Goal: Information Seeking & Learning: Learn about a topic

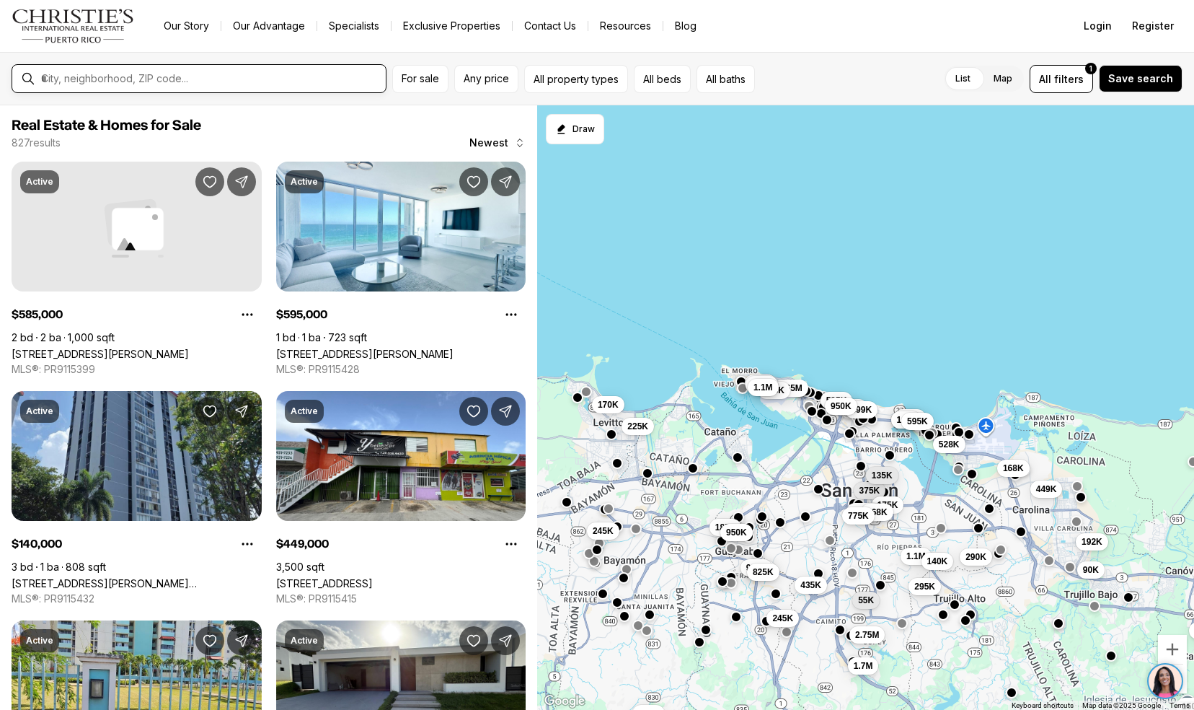
click at [263, 78] on input "text" at bounding box center [210, 78] width 339 height 13
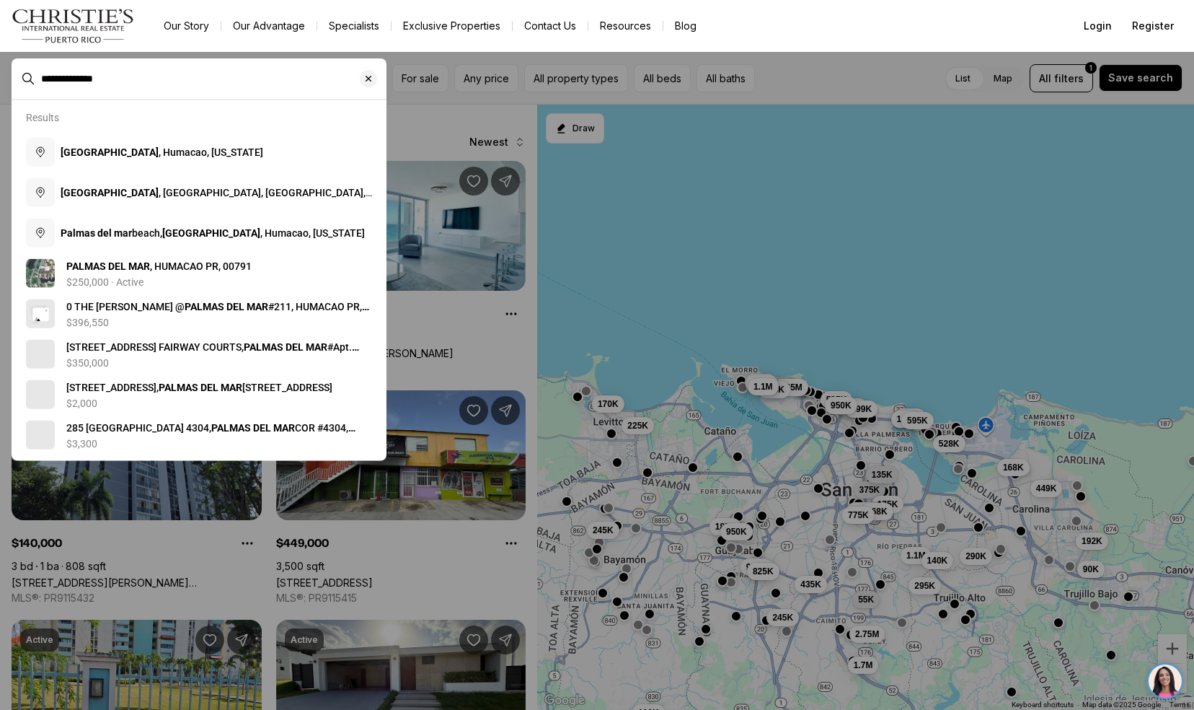
type input "**********"
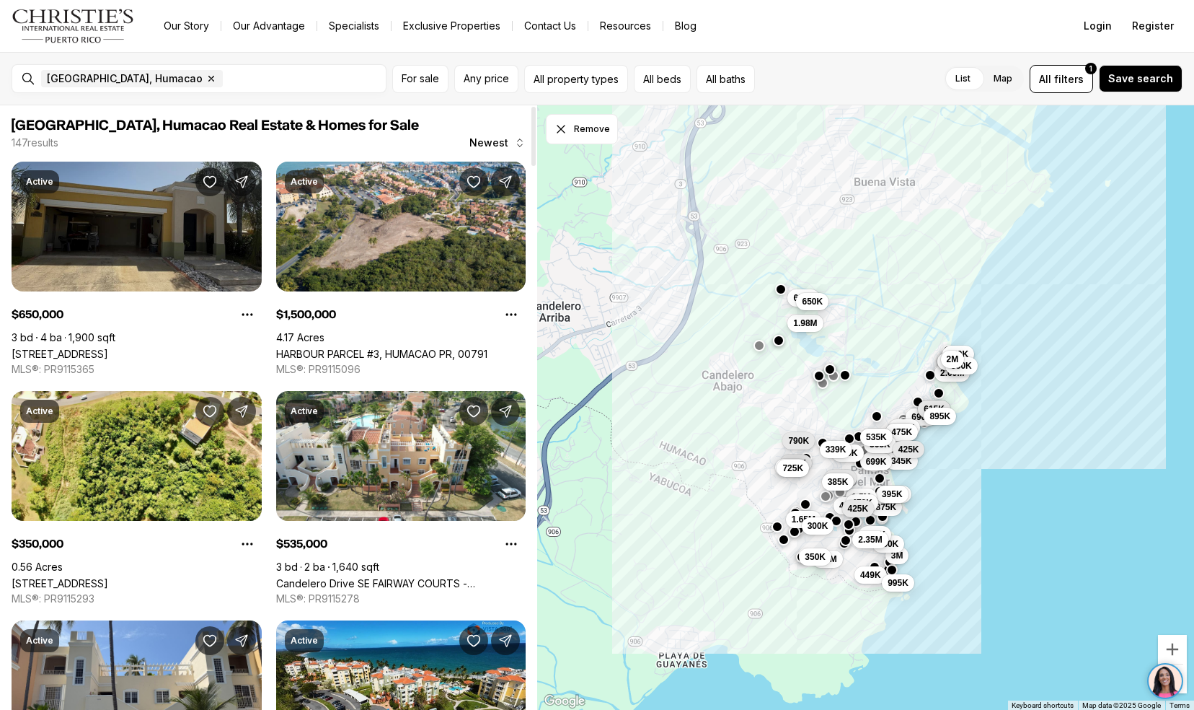
click at [46, 348] on link "[STREET_ADDRESS]" at bounding box center [60, 354] width 97 height 12
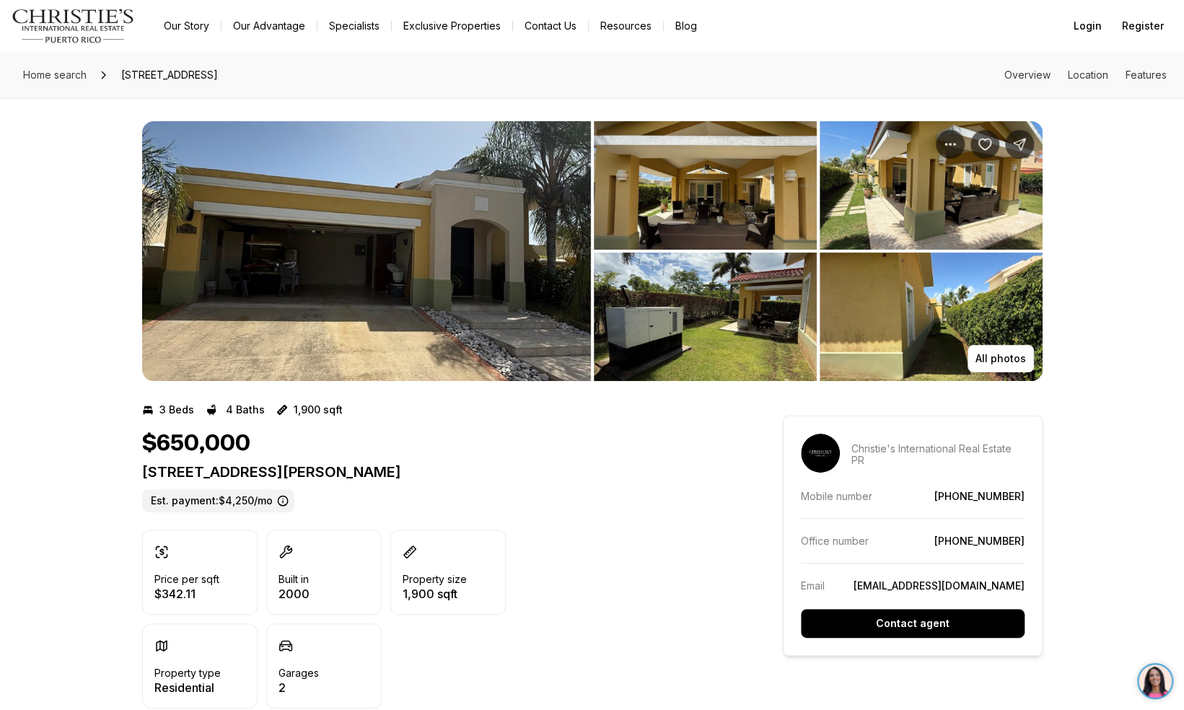
click at [248, 210] on img "View image gallery" at bounding box center [366, 251] width 449 height 260
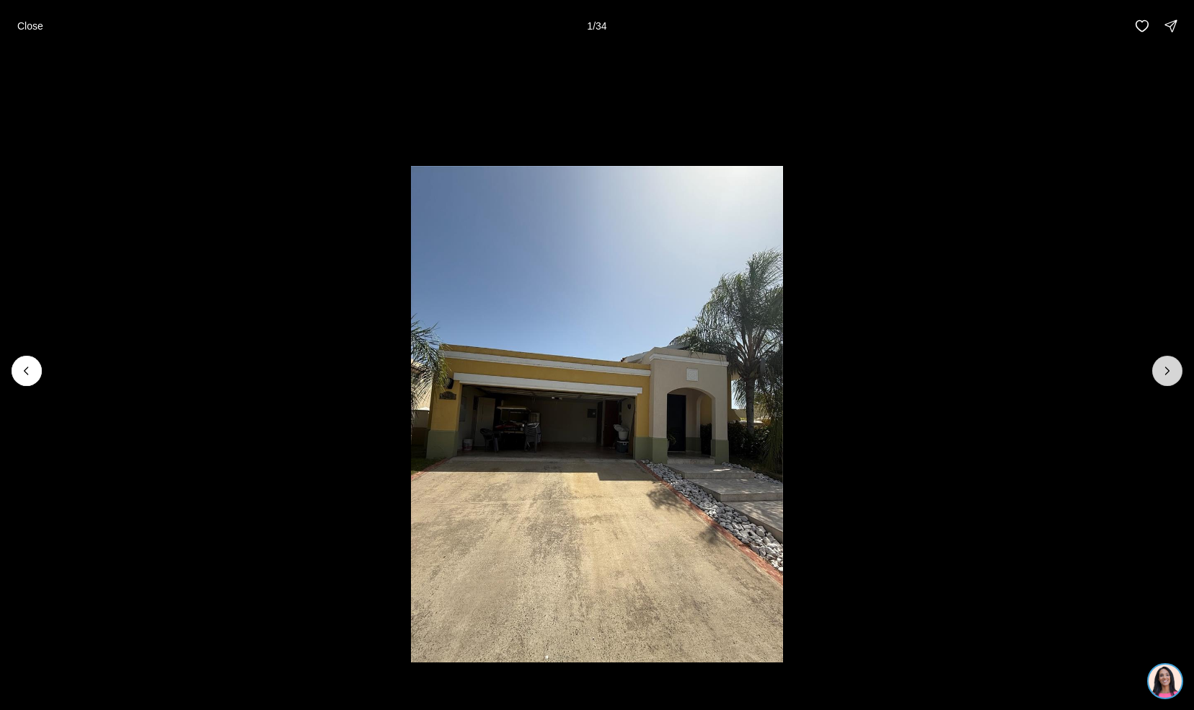
click at [1168, 371] on icon "Next slide" at bounding box center [1168, 371] width 14 height 14
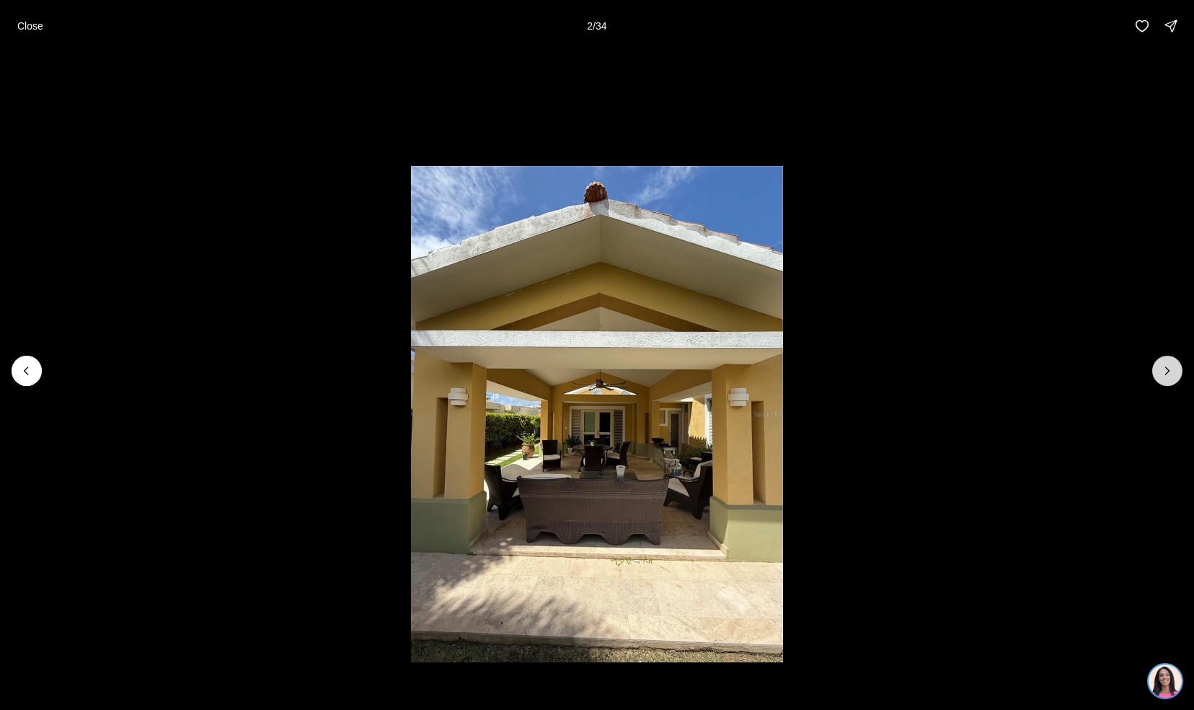
click at [1168, 371] on icon "Next slide" at bounding box center [1168, 371] width 14 height 14
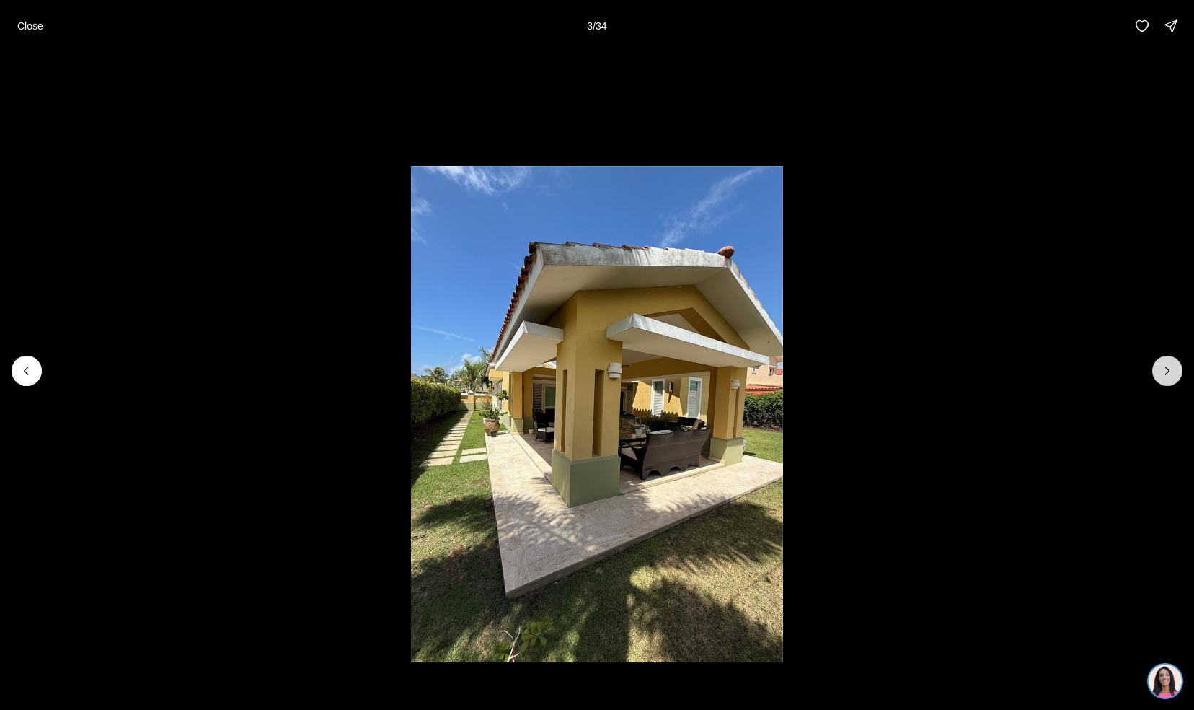
click at [1168, 371] on icon "Next slide" at bounding box center [1168, 371] width 14 height 14
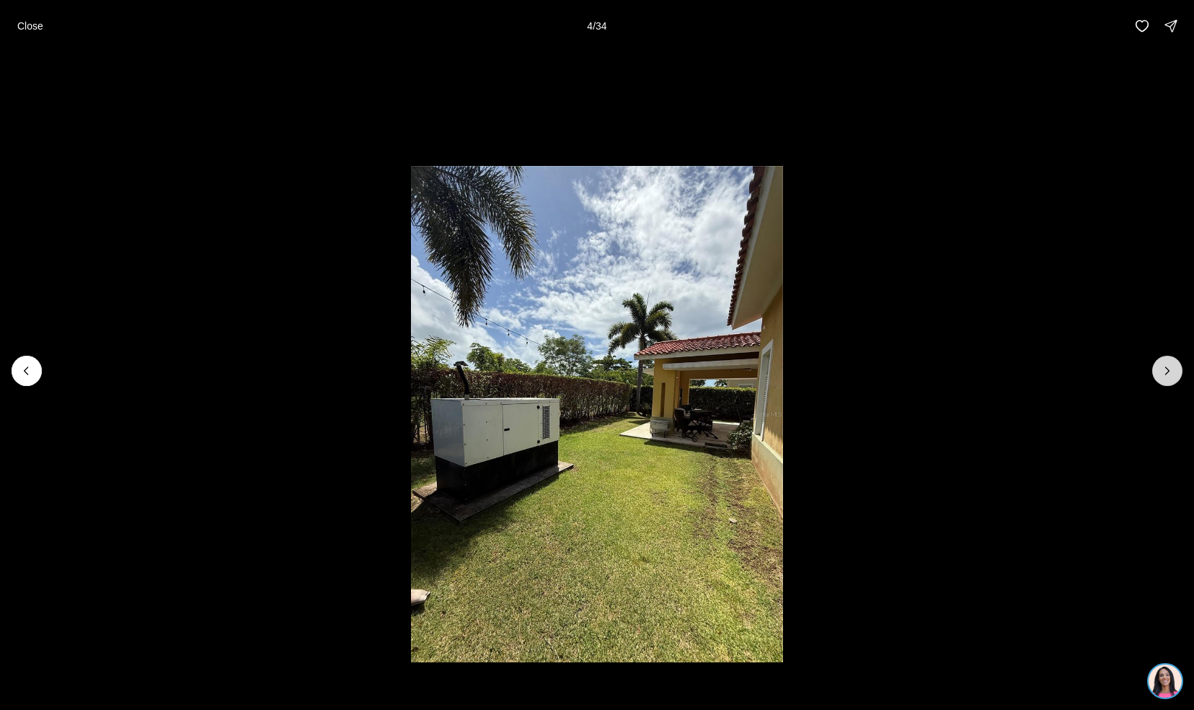
click at [1168, 371] on icon "Next slide" at bounding box center [1168, 371] width 14 height 14
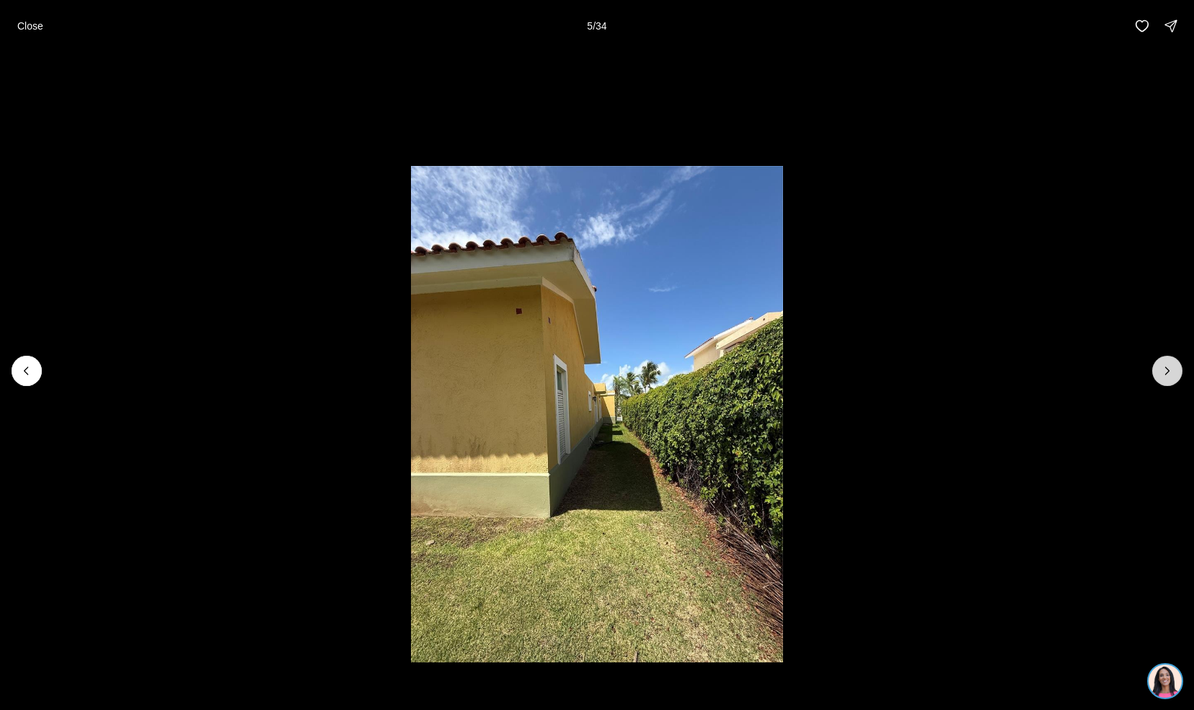
click at [1168, 371] on icon "Next slide" at bounding box center [1168, 371] width 14 height 14
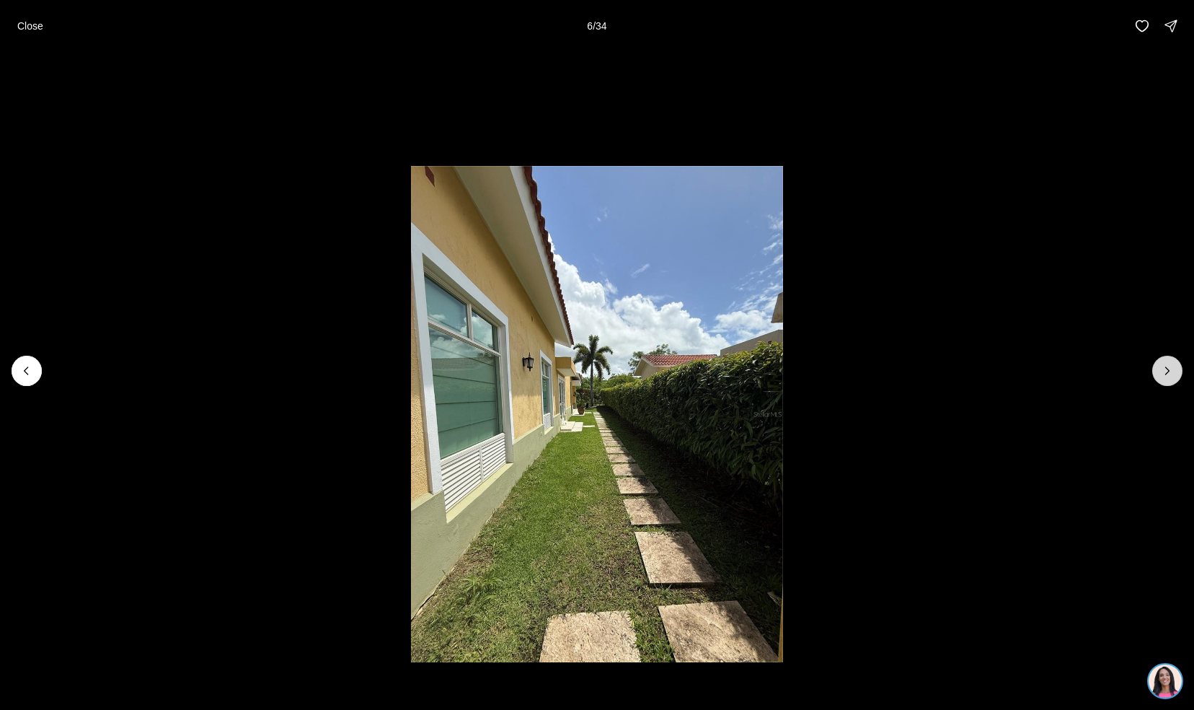
click at [1168, 371] on icon "Next slide" at bounding box center [1168, 371] width 14 height 14
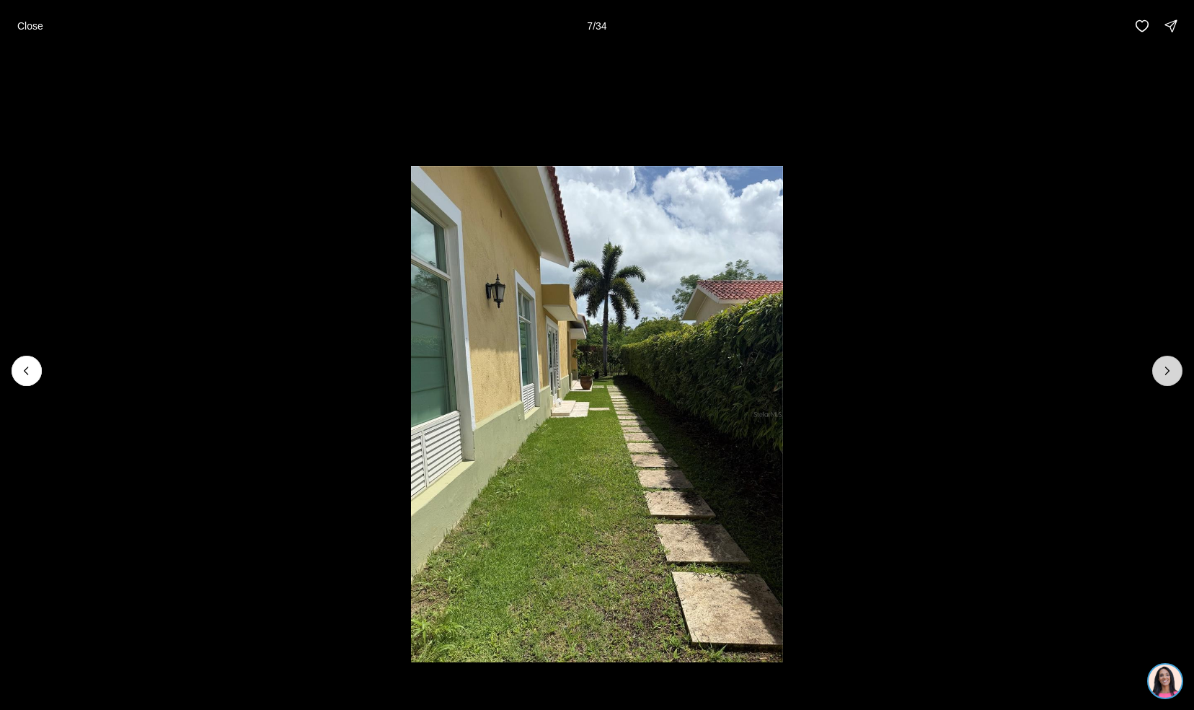
click at [1168, 371] on icon "Next slide" at bounding box center [1168, 371] width 14 height 14
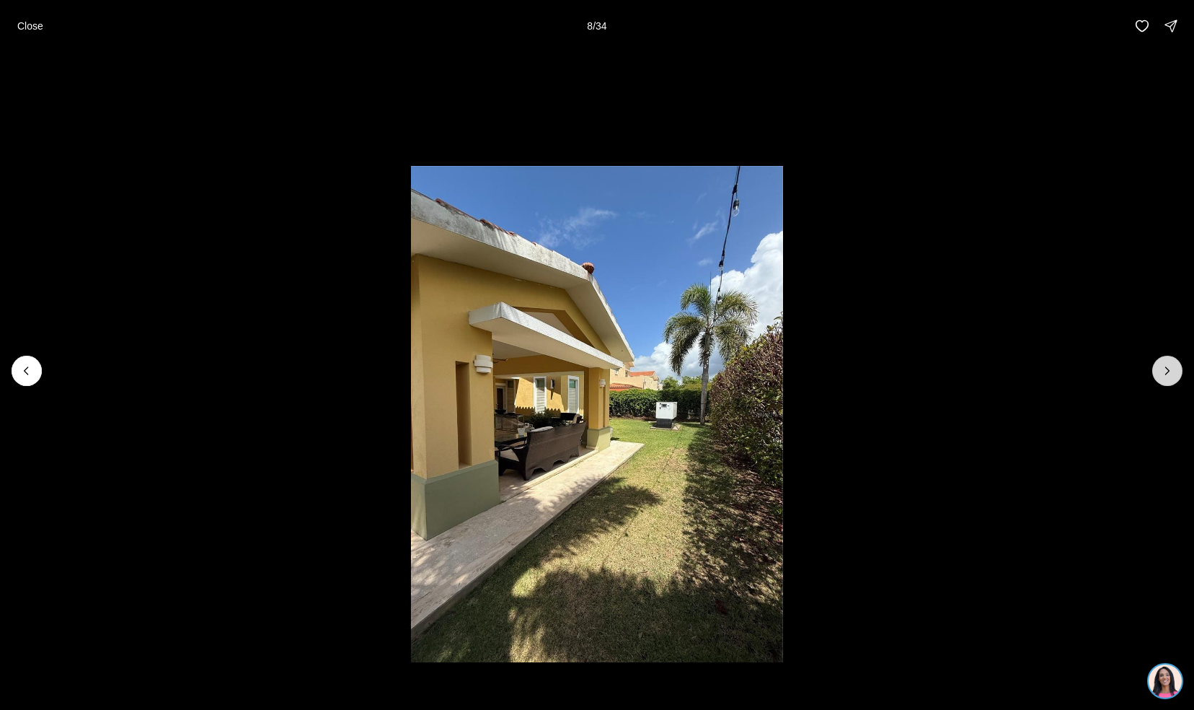
click at [1168, 371] on icon "Next slide" at bounding box center [1168, 371] width 14 height 14
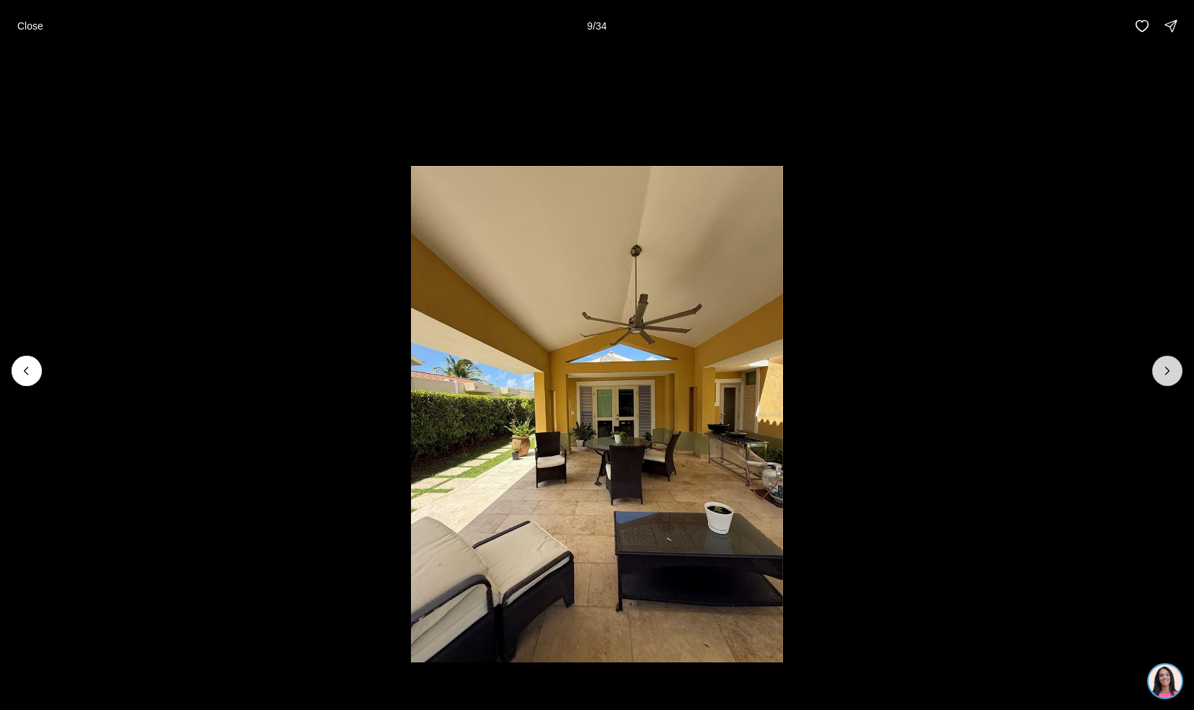
click at [1168, 371] on icon "Next slide" at bounding box center [1168, 371] width 14 height 14
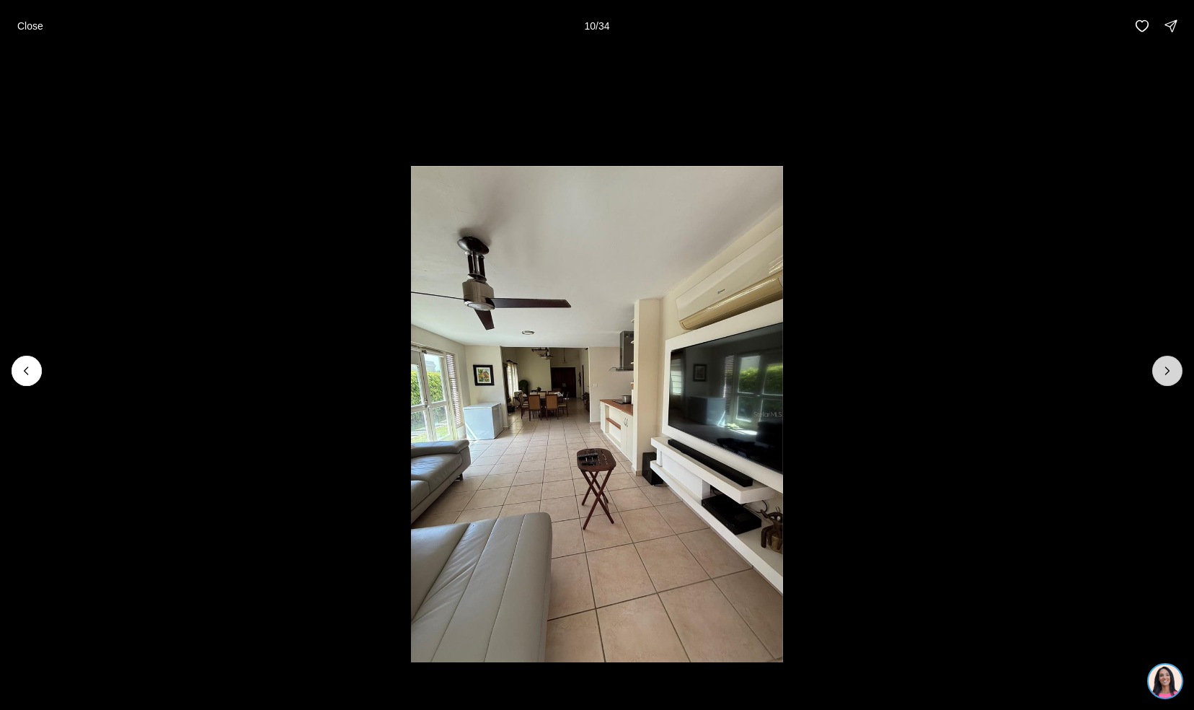
click at [1168, 371] on icon "Next slide" at bounding box center [1168, 371] width 14 height 14
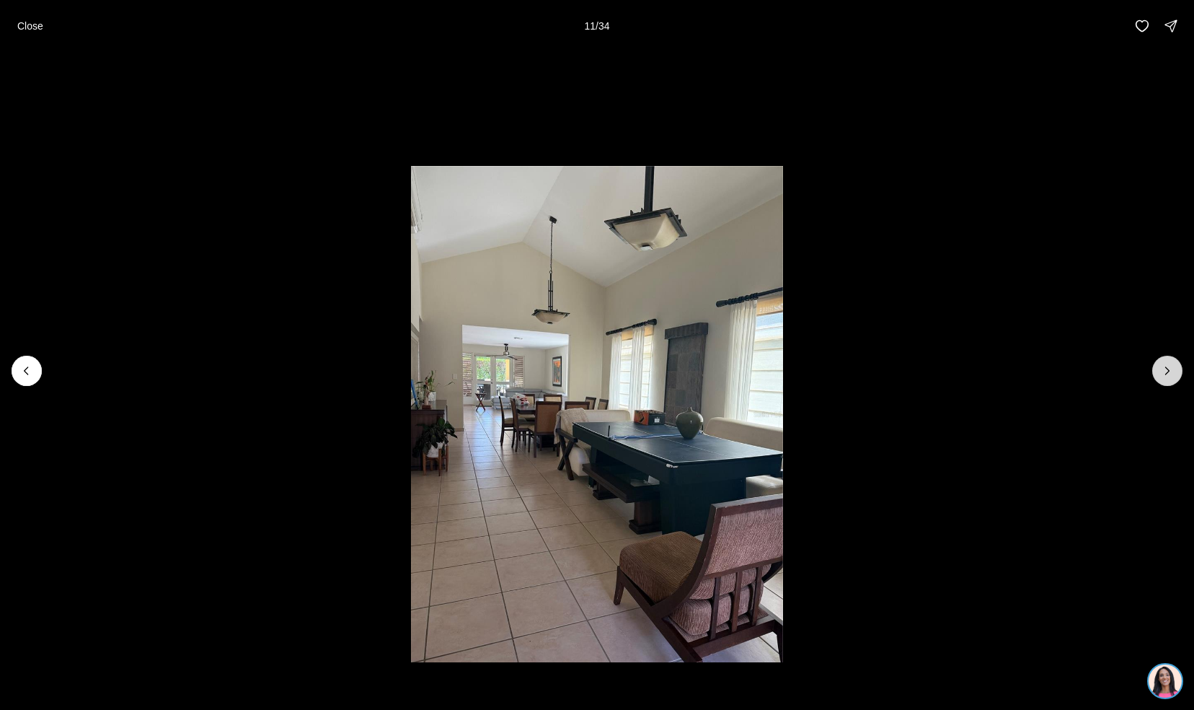
click at [1168, 371] on icon "Next slide" at bounding box center [1168, 371] width 14 height 14
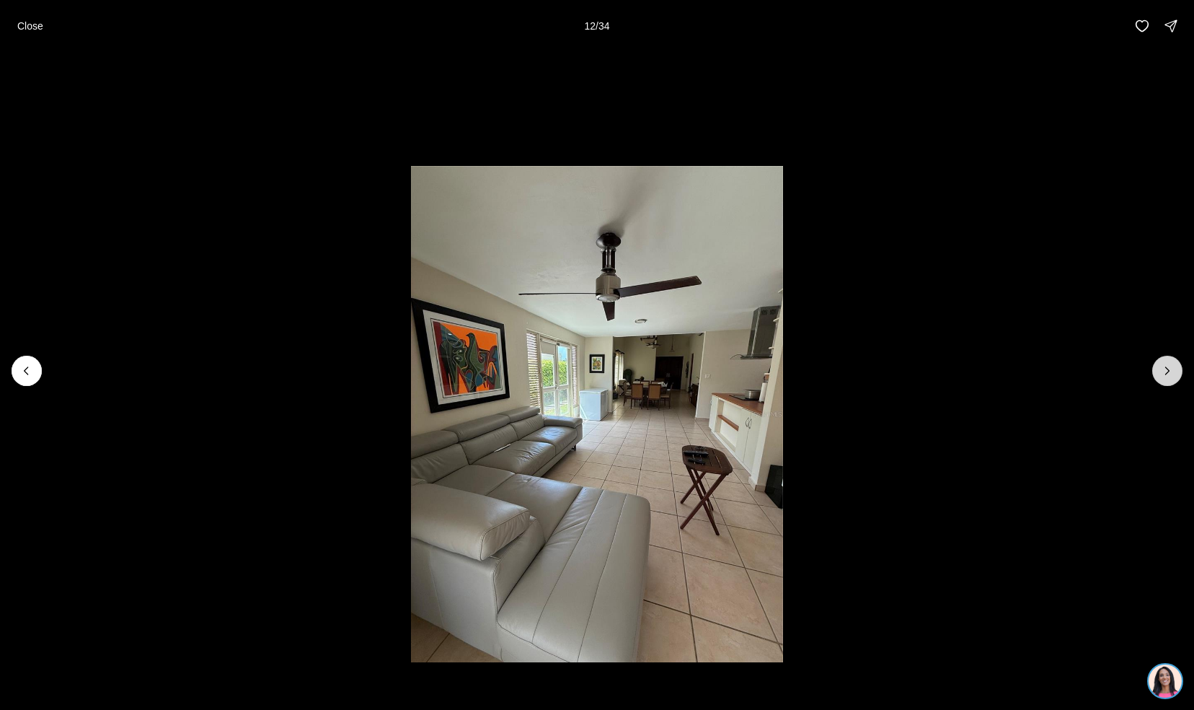
click at [1168, 371] on icon "Next slide" at bounding box center [1168, 371] width 14 height 14
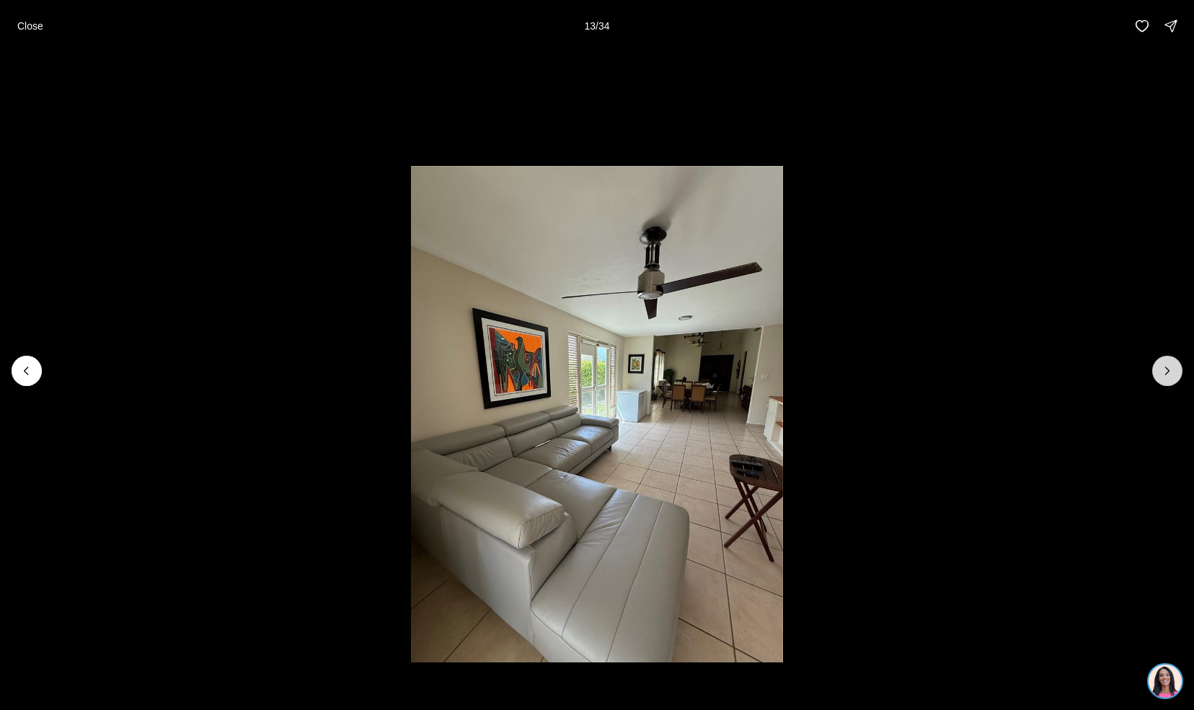
click at [1168, 371] on icon "Next slide" at bounding box center [1168, 371] width 14 height 14
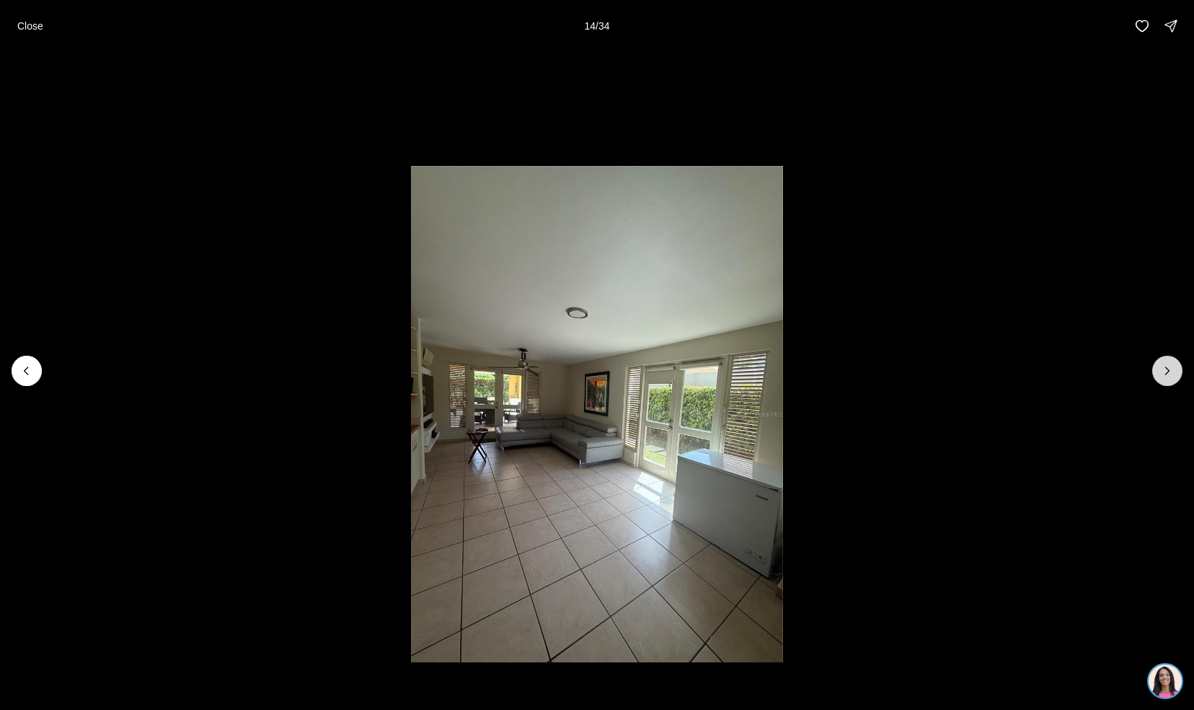
click at [1168, 371] on icon "Next slide" at bounding box center [1168, 371] width 14 height 14
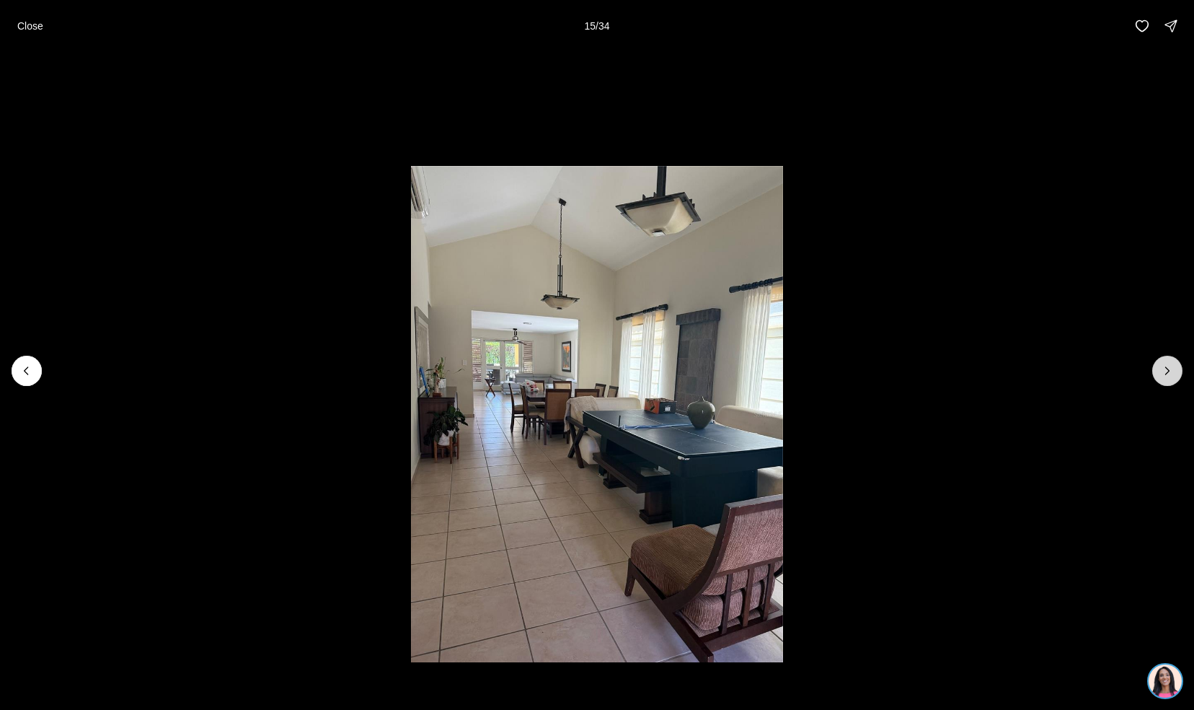
click at [1168, 371] on icon "Next slide" at bounding box center [1168, 371] width 14 height 14
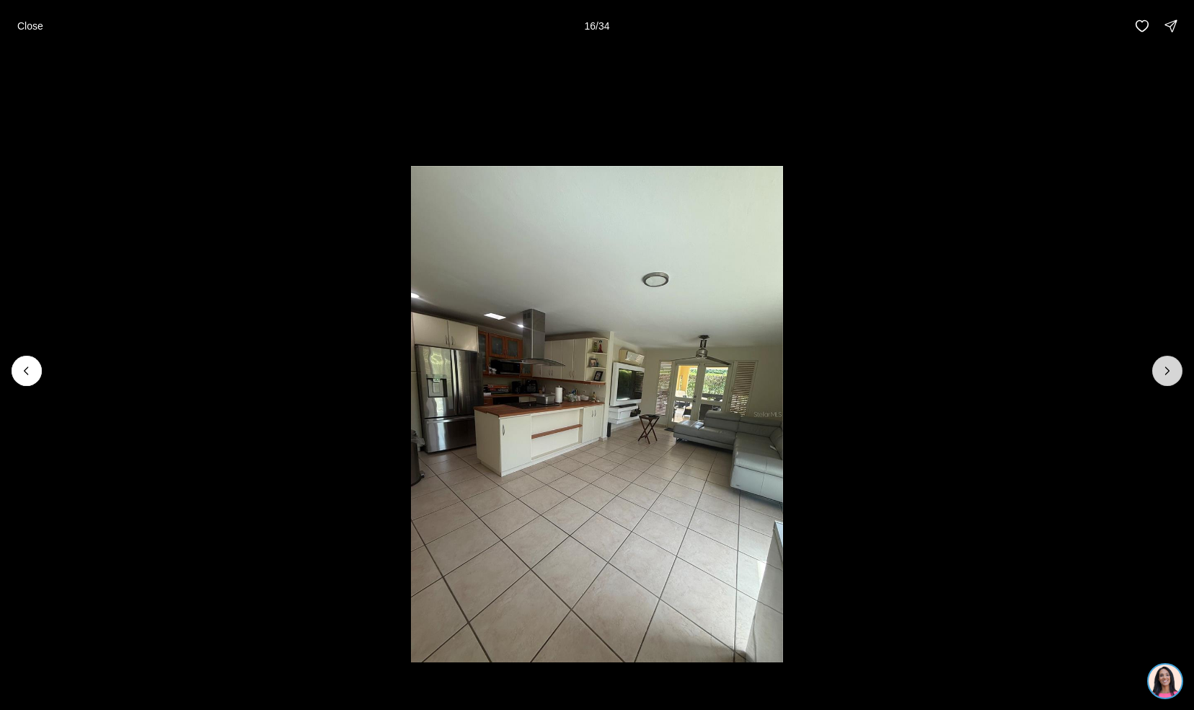
click at [1168, 371] on icon "Next slide" at bounding box center [1168, 371] width 14 height 14
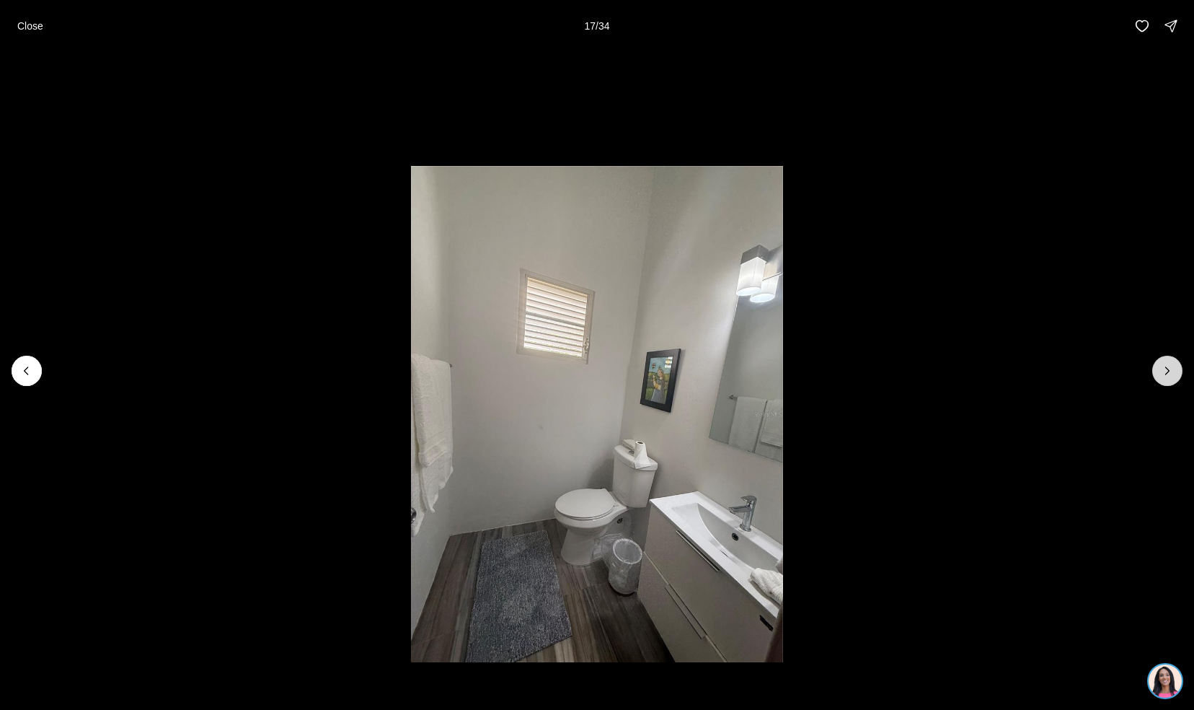
click at [1168, 371] on icon "Next slide" at bounding box center [1168, 371] width 14 height 14
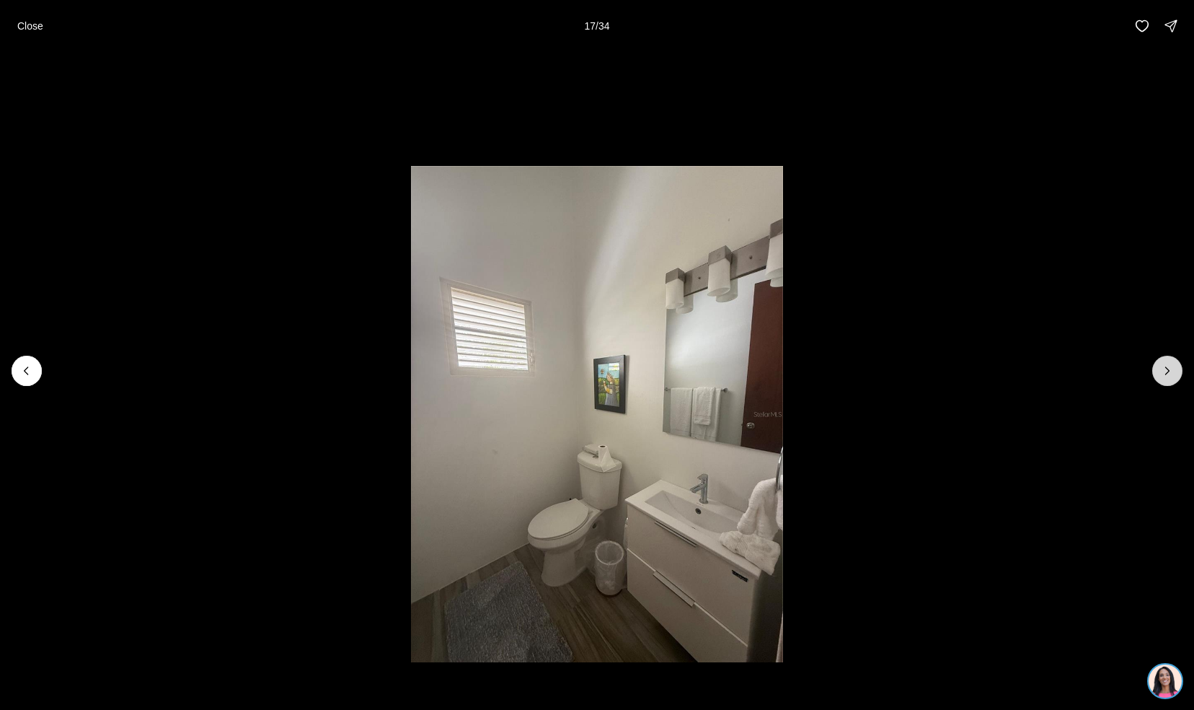
click at [1168, 371] on icon "Next slide" at bounding box center [1168, 371] width 14 height 14
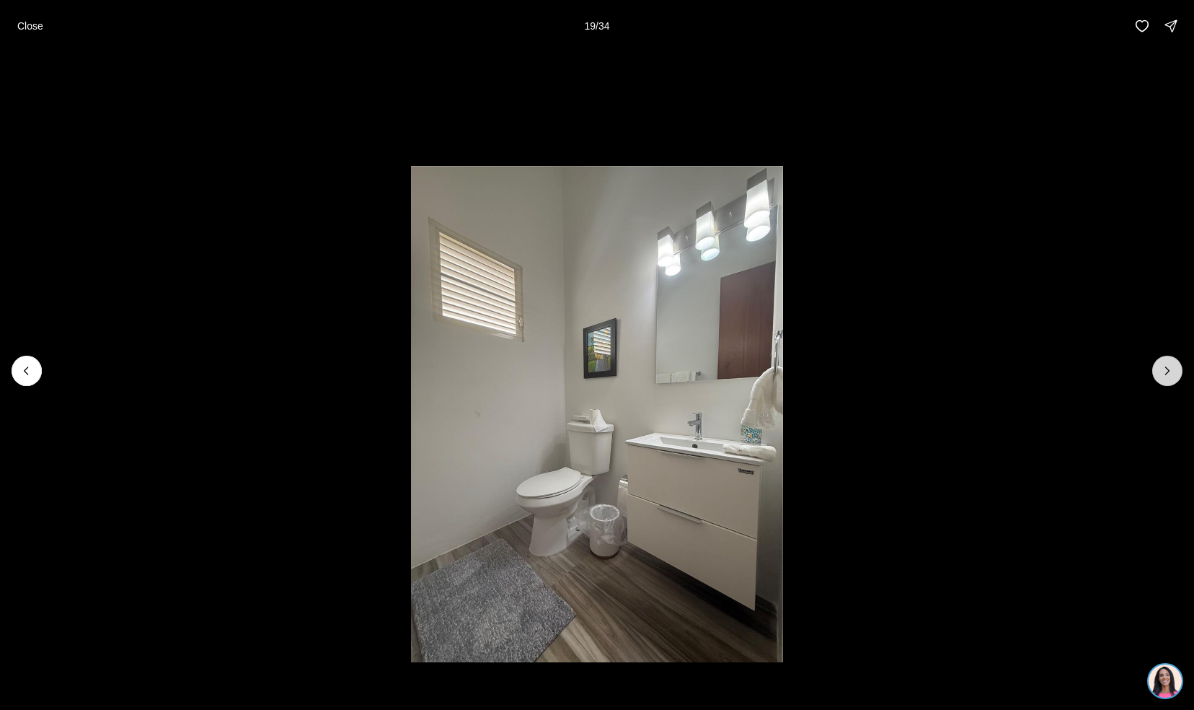
click at [1168, 371] on icon "Next slide" at bounding box center [1168, 371] width 14 height 14
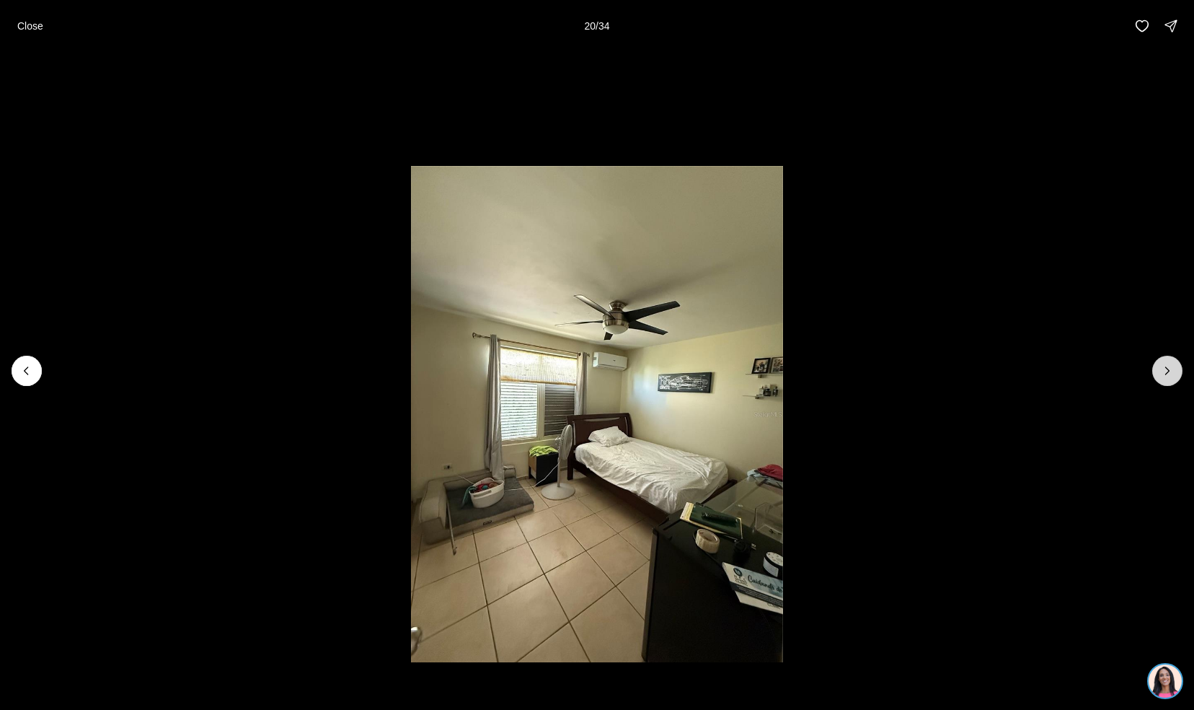
click at [1168, 371] on icon "Next slide" at bounding box center [1168, 371] width 14 height 14
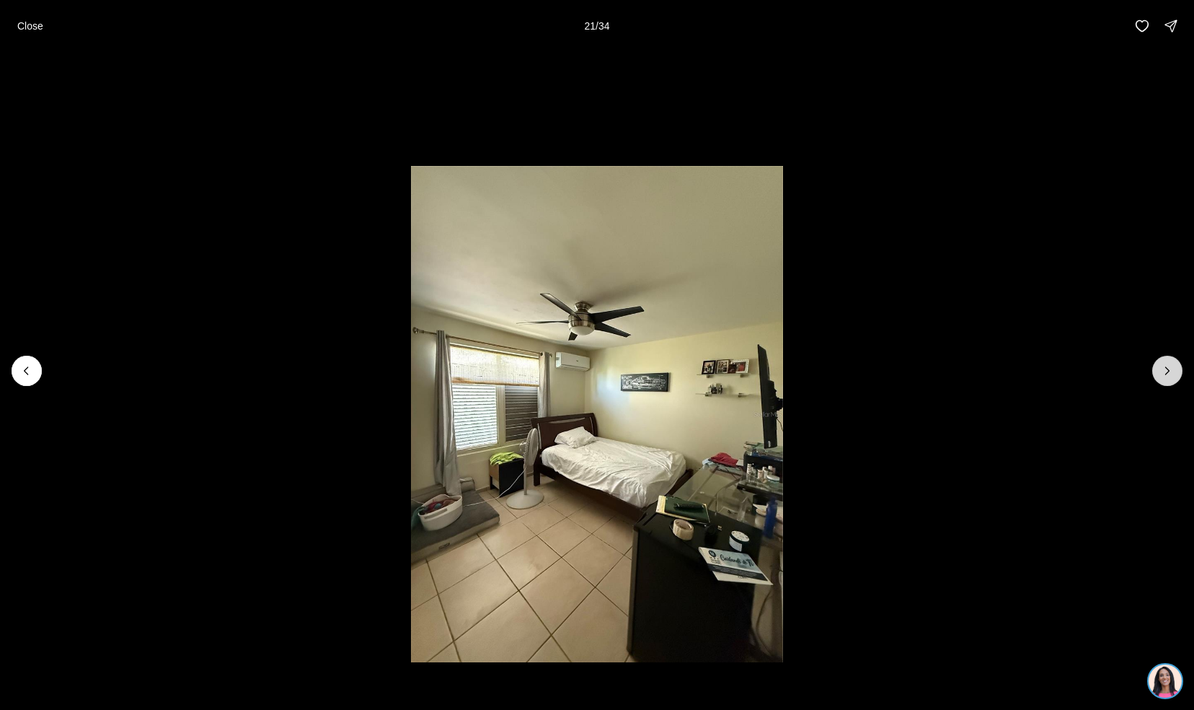
click at [1168, 371] on icon "Next slide" at bounding box center [1168, 371] width 14 height 14
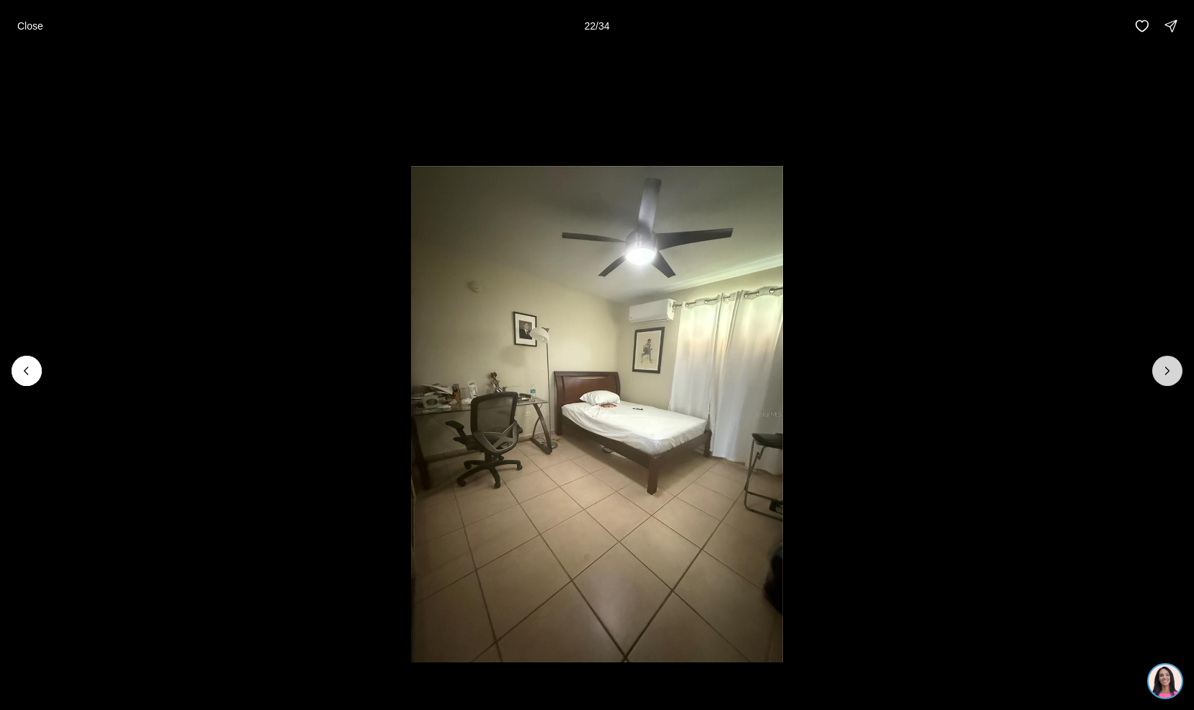
click at [1168, 371] on icon "Next slide" at bounding box center [1168, 371] width 14 height 14
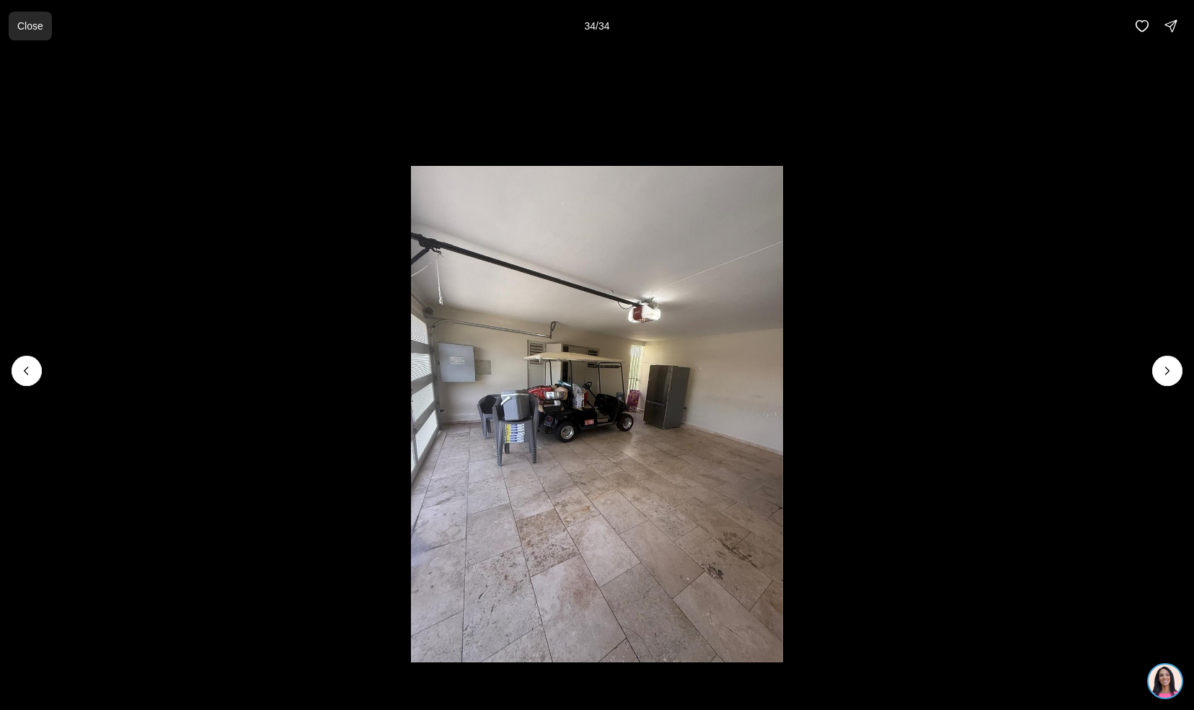
click at [14, 30] on button "Close" at bounding box center [30, 26] width 43 height 29
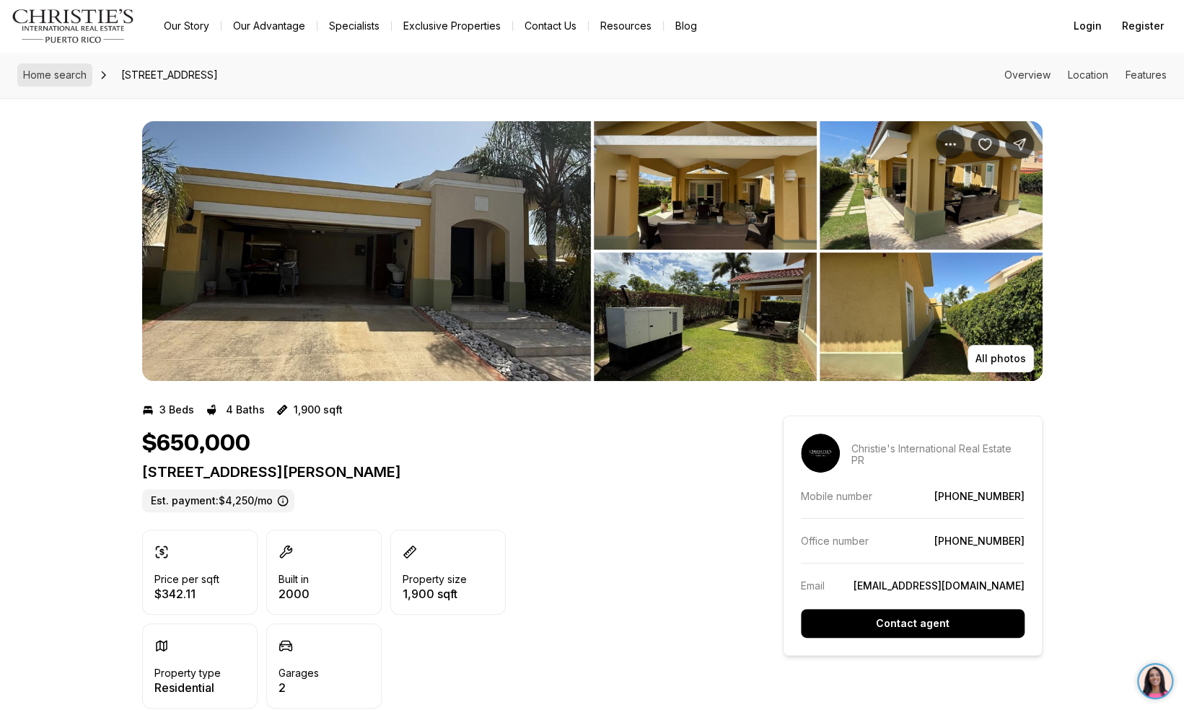
click at [45, 79] on span "Home search" at bounding box center [54, 75] width 63 height 12
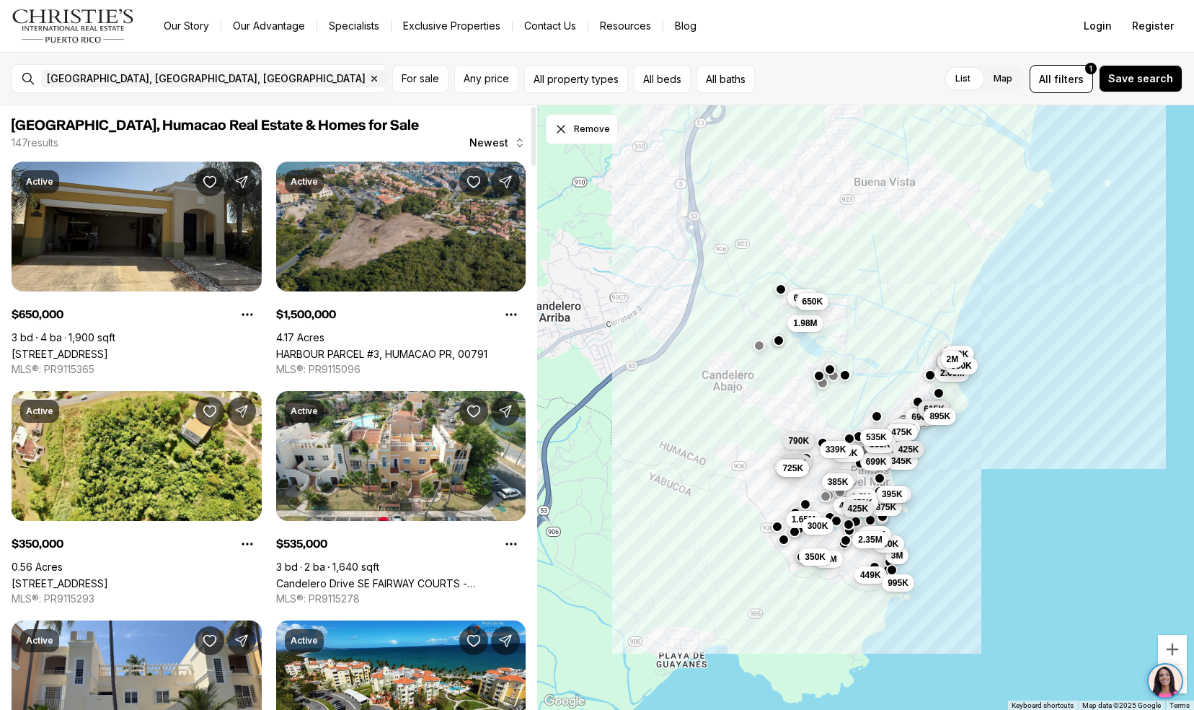
click at [304, 348] on link "HARBOUR PARCEL #3, HUMACAO PR, 00791" at bounding box center [381, 354] width 211 height 12
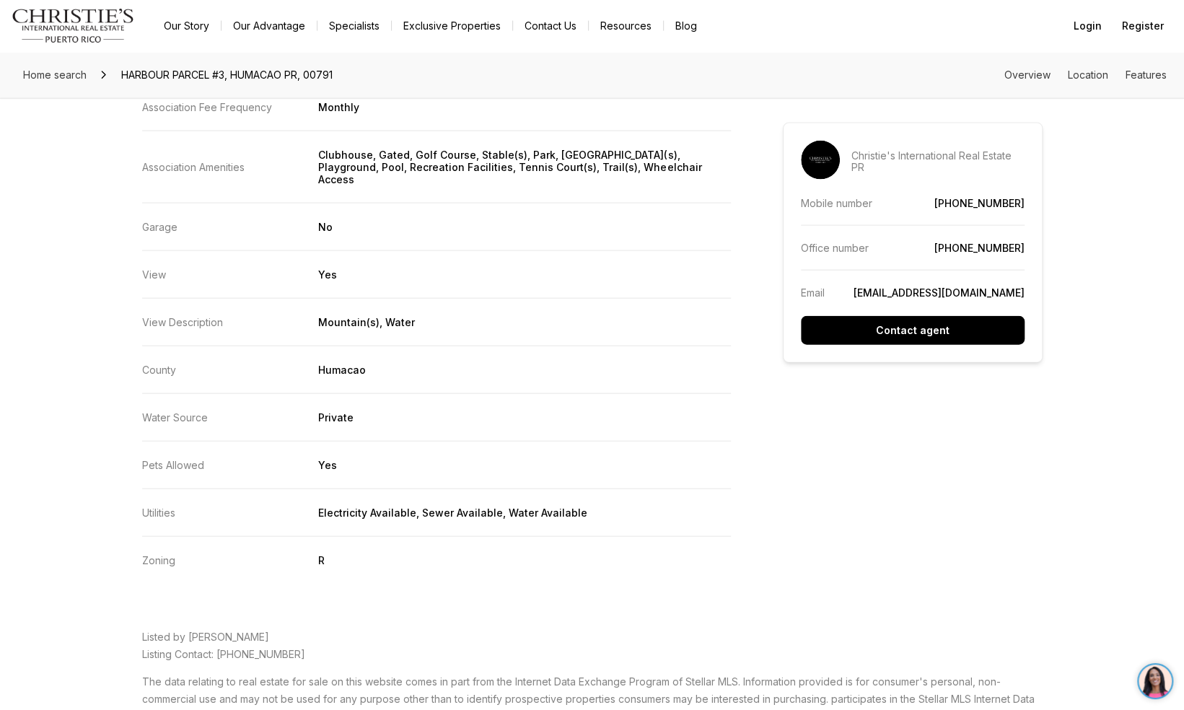
scroll to position [2057, 0]
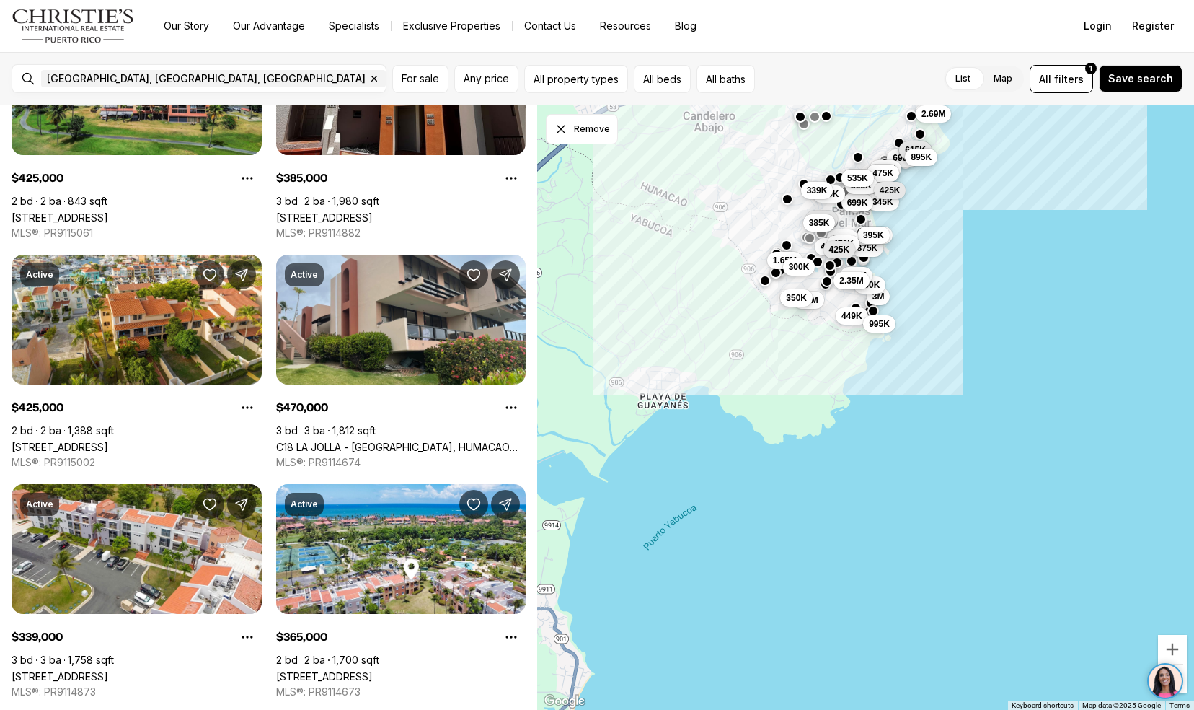
scroll to position [1267, 0]
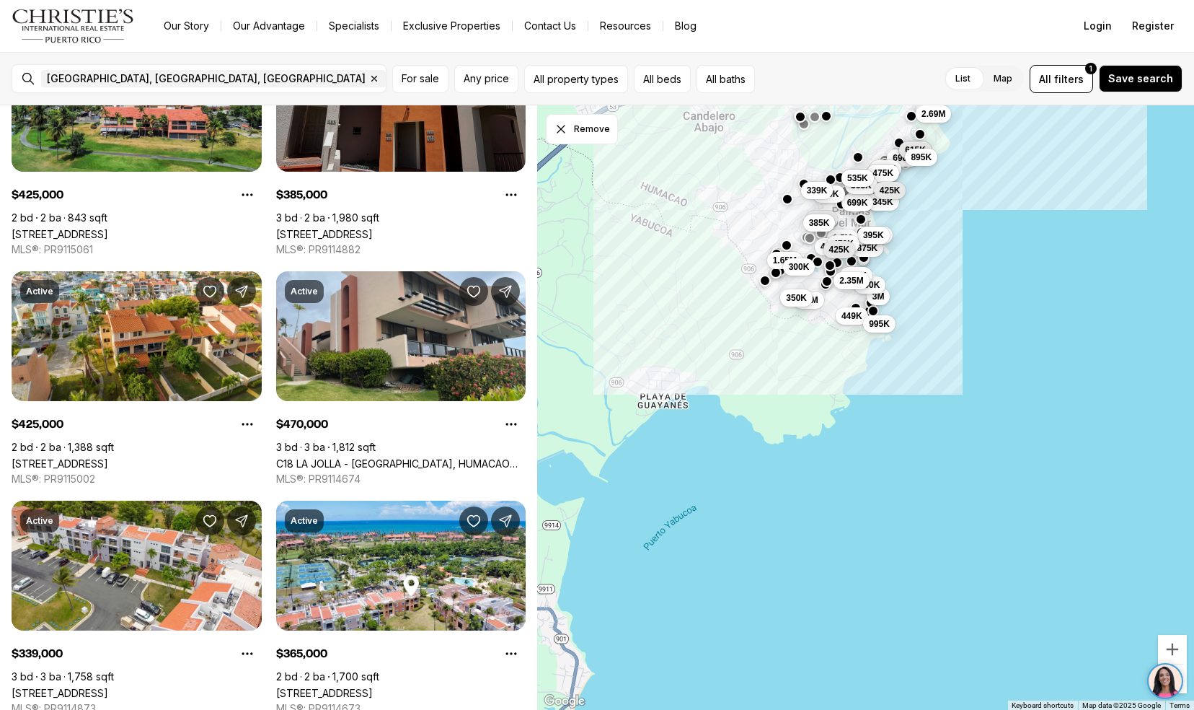
click at [317, 228] on link "[STREET_ADDRESS]" at bounding box center [324, 234] width 97 height 12
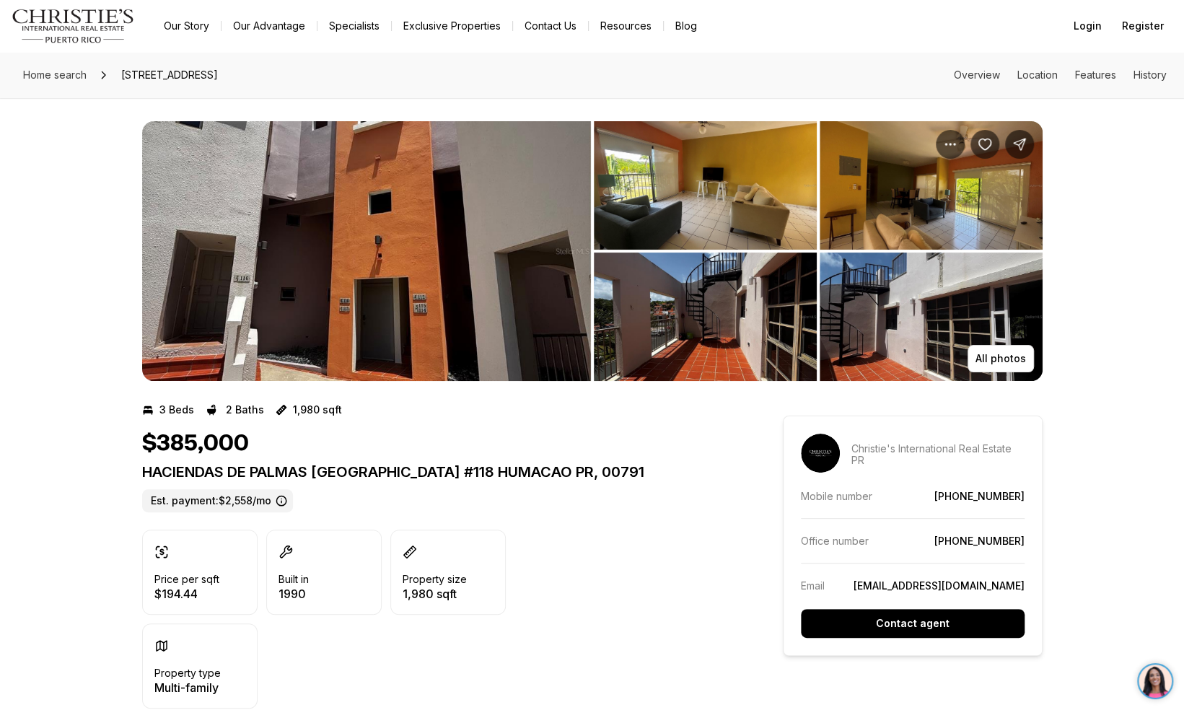
click at [333, 184] on img "View image gallery" at bounding box center [366, 251] width 449 height 260
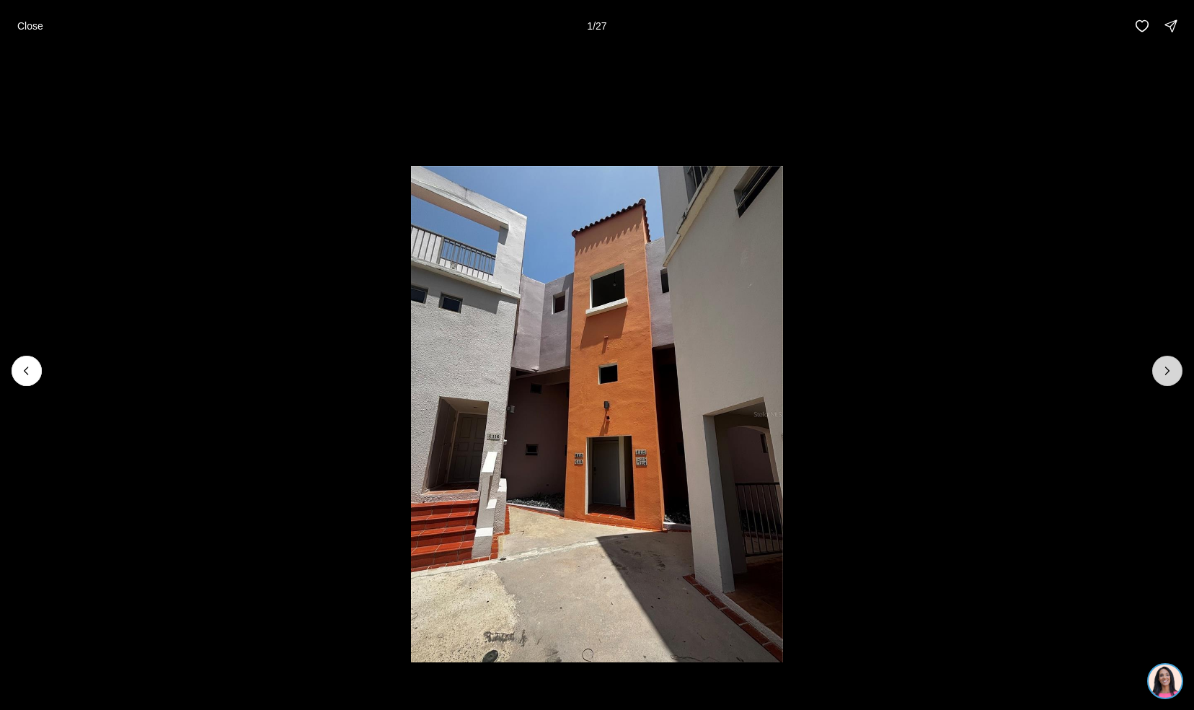
click at [1159, 377] on button "Next slide" at bounding box center [1168, 371] width 30 height 30
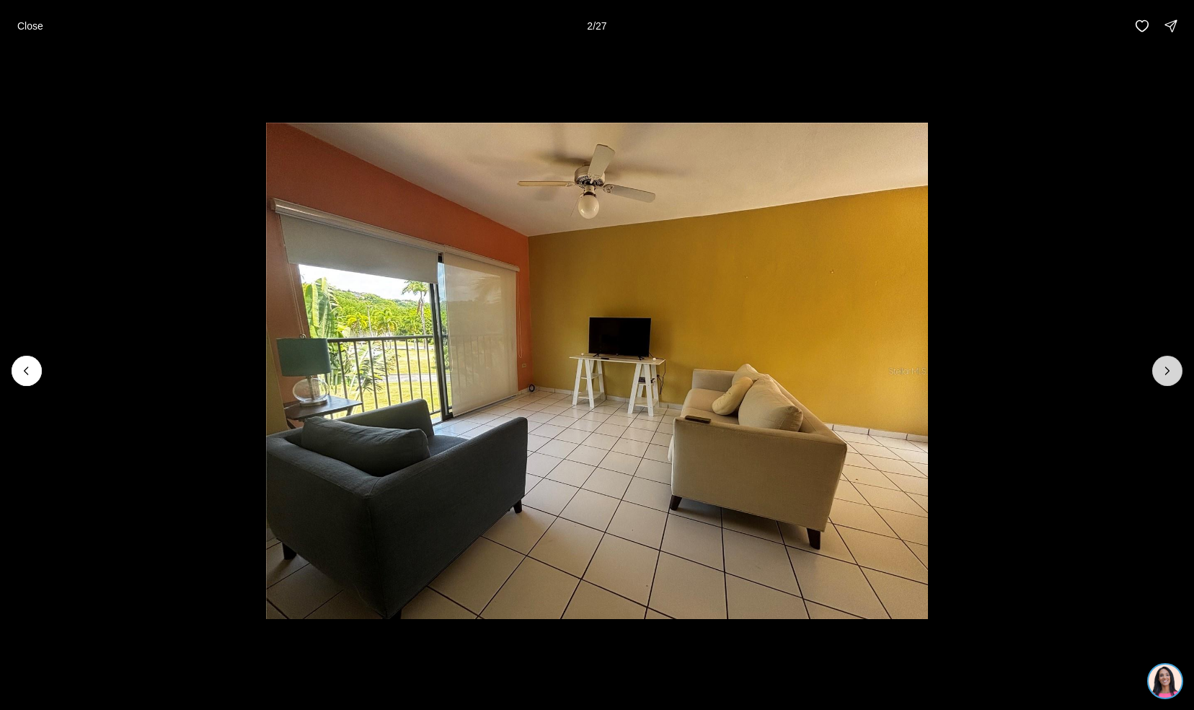
click at [1159, 377] on button "Next slide" at bounding box center [1168, 371] width 30 height 30
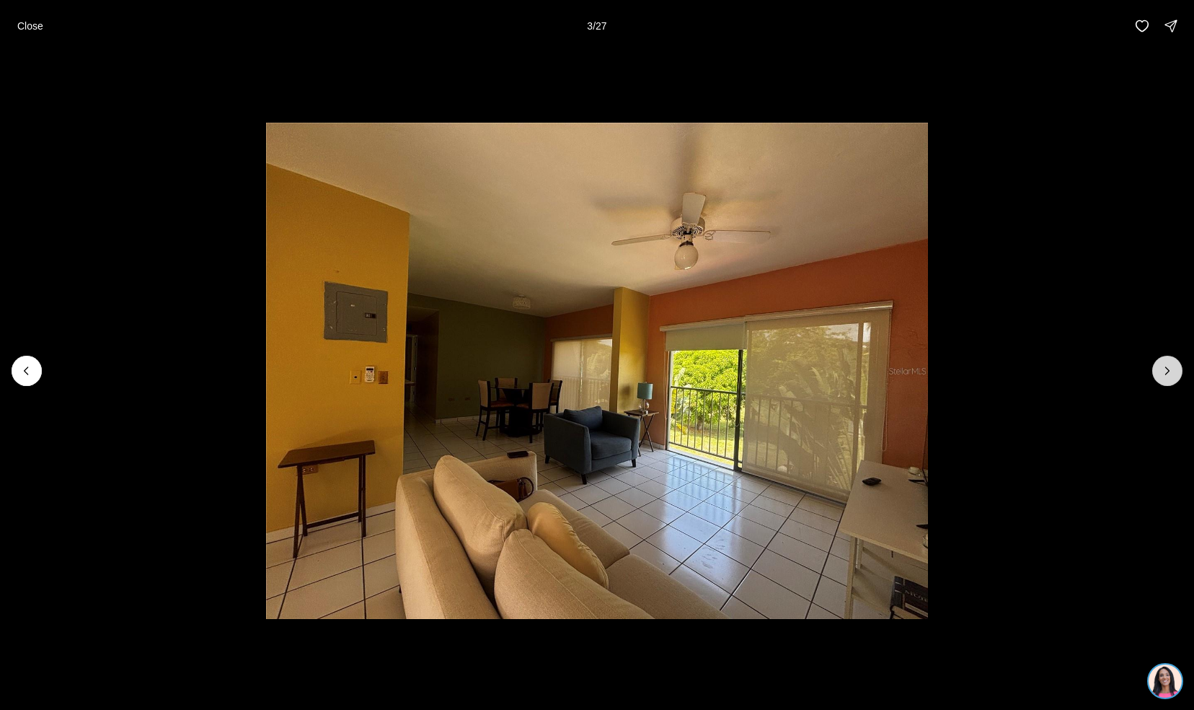
click at [1159, 377] on button "Next slide" at bounding box center [1168, 371] width 30 height 30
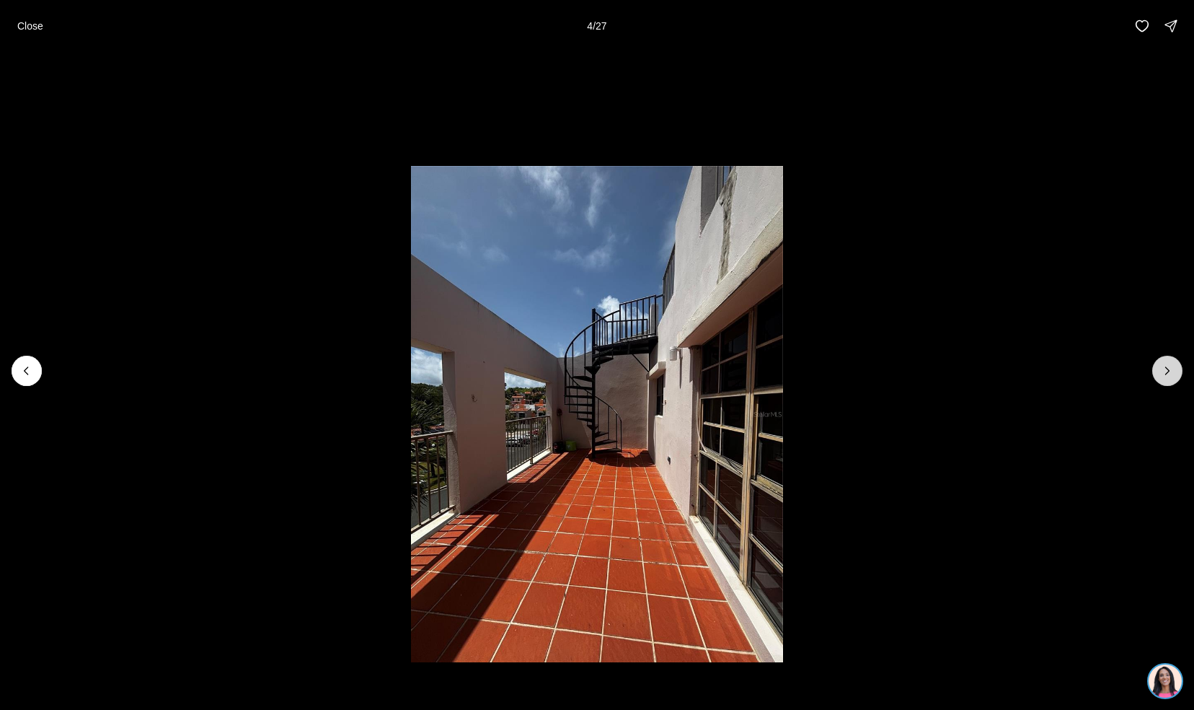
click at [1159, 377] on button "Next slide" at bounding box center [1168, 371] width 30 height 30
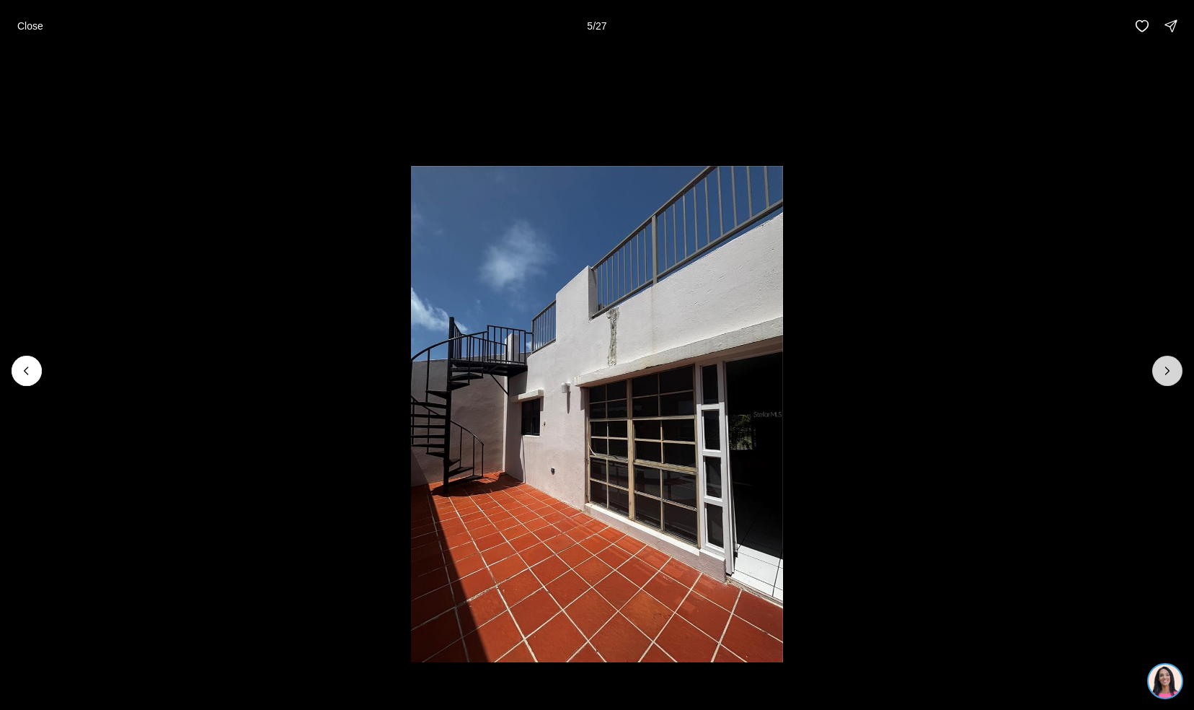
click at [1159, 377] on button "Next slide" at bounding box center [1168, 371] width 30 height 30
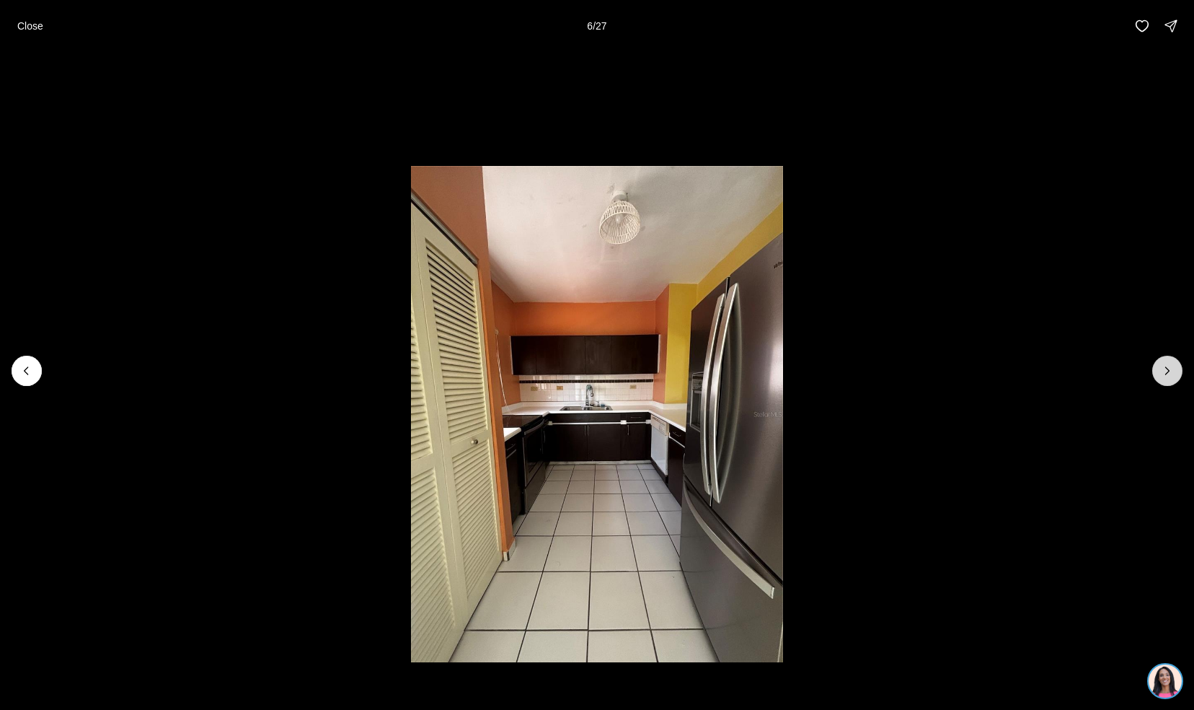
click at [1159, 377] on button "Next slide" at bounding box center [1168, 371] width 30 height 30
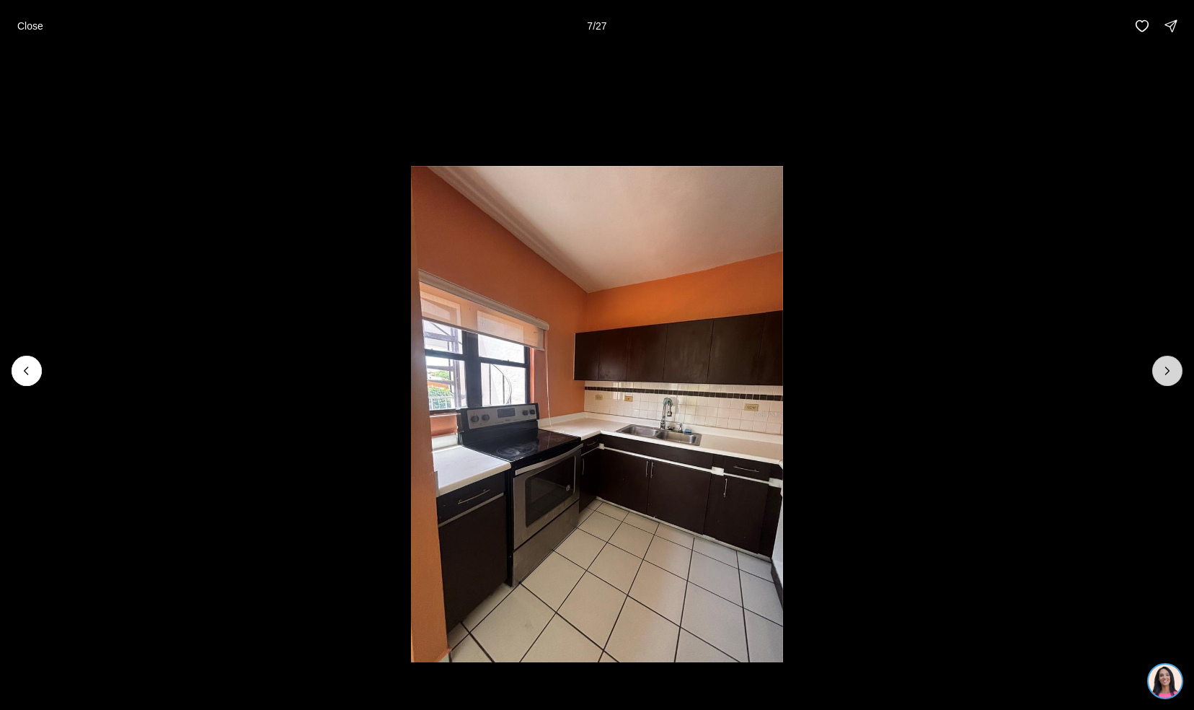
click at [1159, 377] on button "Next slide" at bounding box center [1168, 371] width 30 height 30
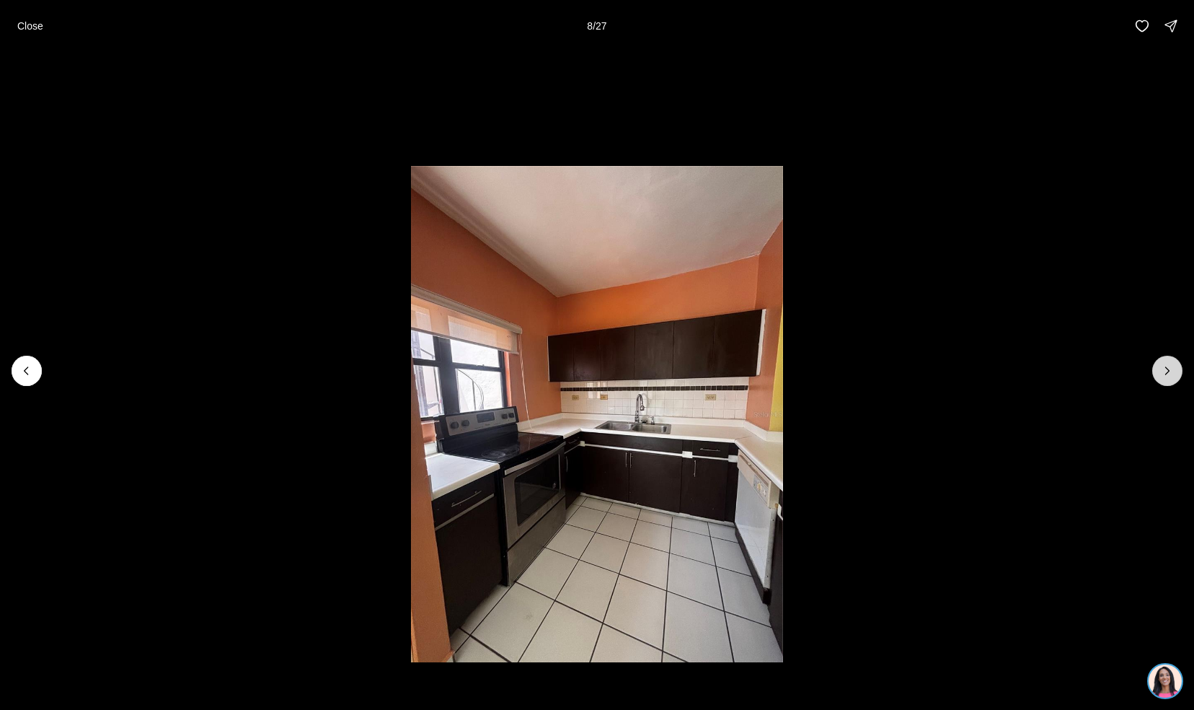
click at [1159, 377] on button "Next slide" at bounding box center [1168, 371] width 30 height 30
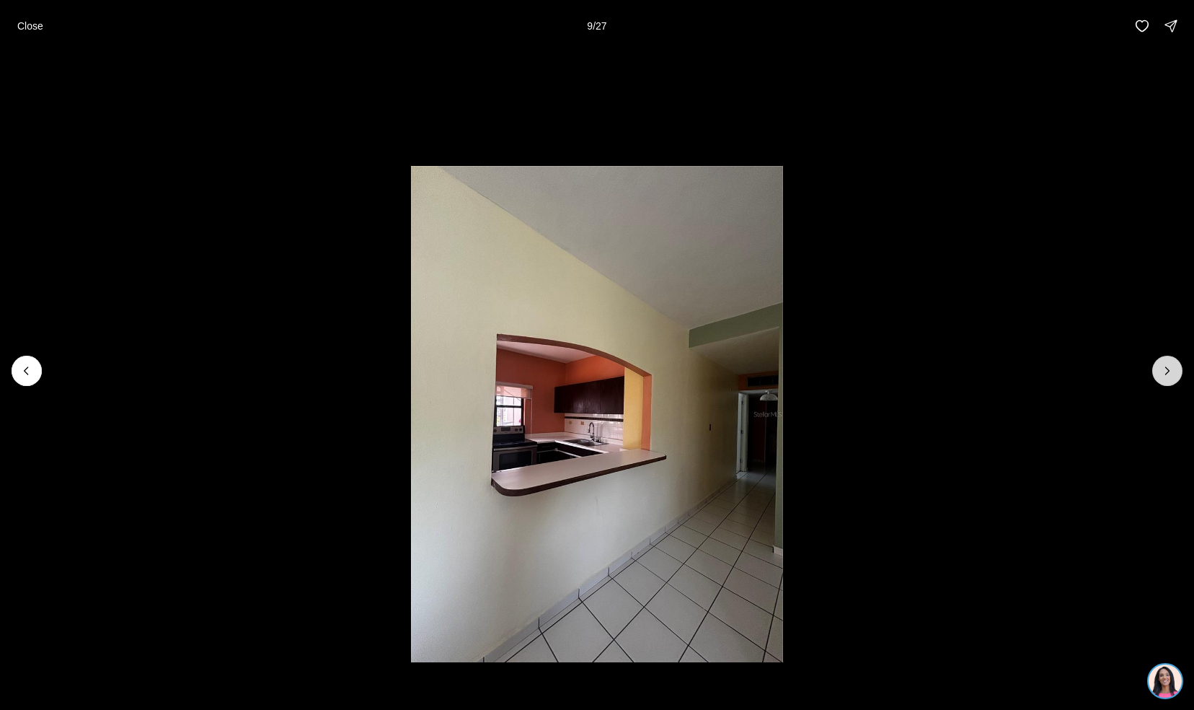
click at [1159, 377] on button "Next slide" at bounding box center [1168, 371] width 30 height 30
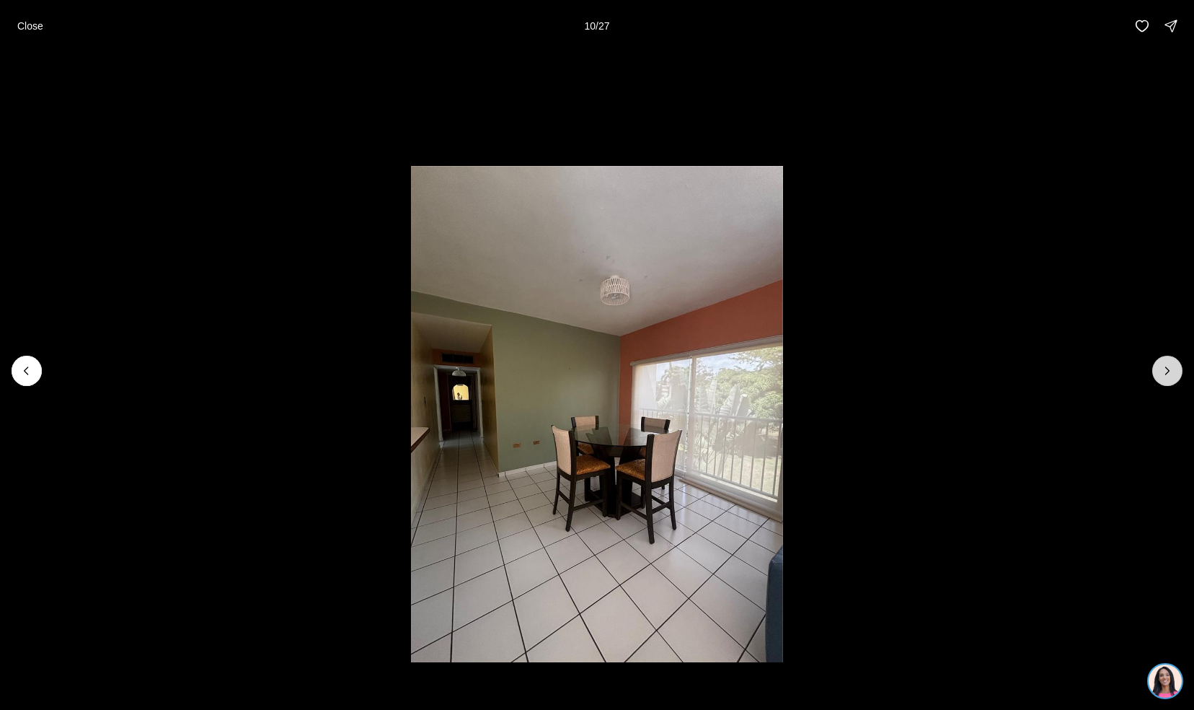
click at [1159, 377] on button "Next slide" at bounding box center [1168, 371] width 30 height 30
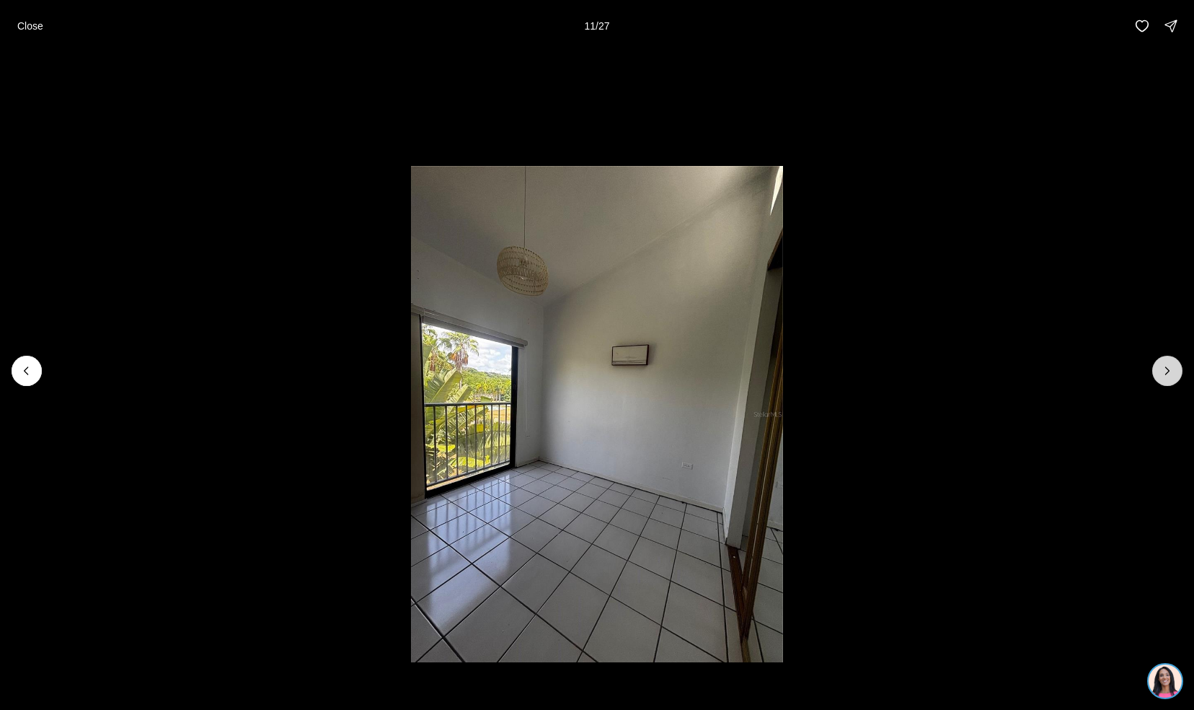
click at [1159, 377] on button "Next slide" at bounding box center [1168, 371] width 30 height 30
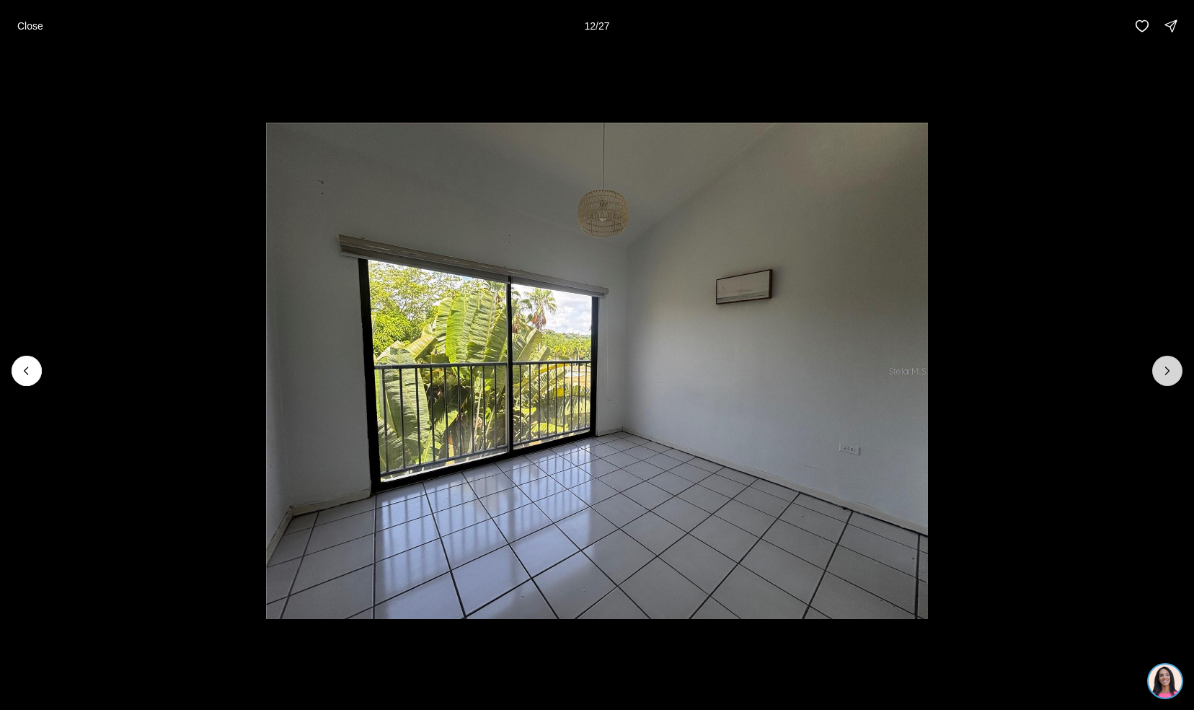
click at [1159, 377] on button "Next slide" at bounding box center [1168, 371] width 30 height 30
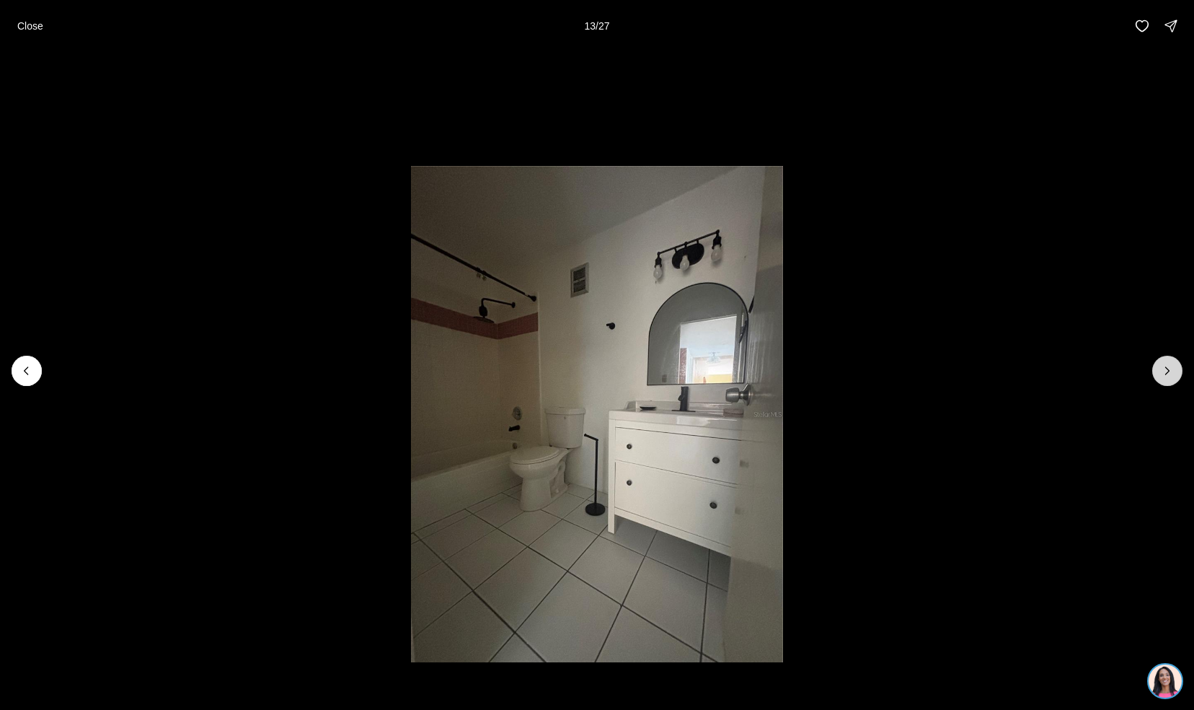
click at [1159, 377] on button "Next slide" at bounding box center [1168, 371] width 30 height 30
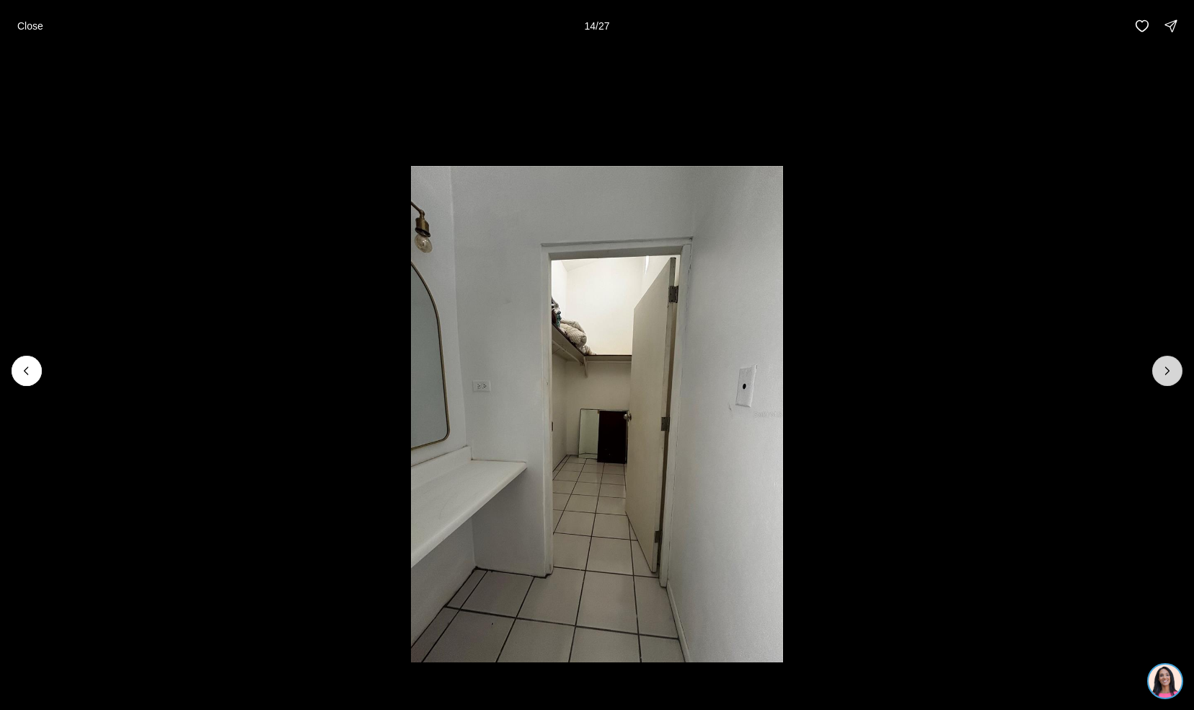
click at [1159, 377] on button "Next slide" at bounding box center [1168, 371] width 30 height 30
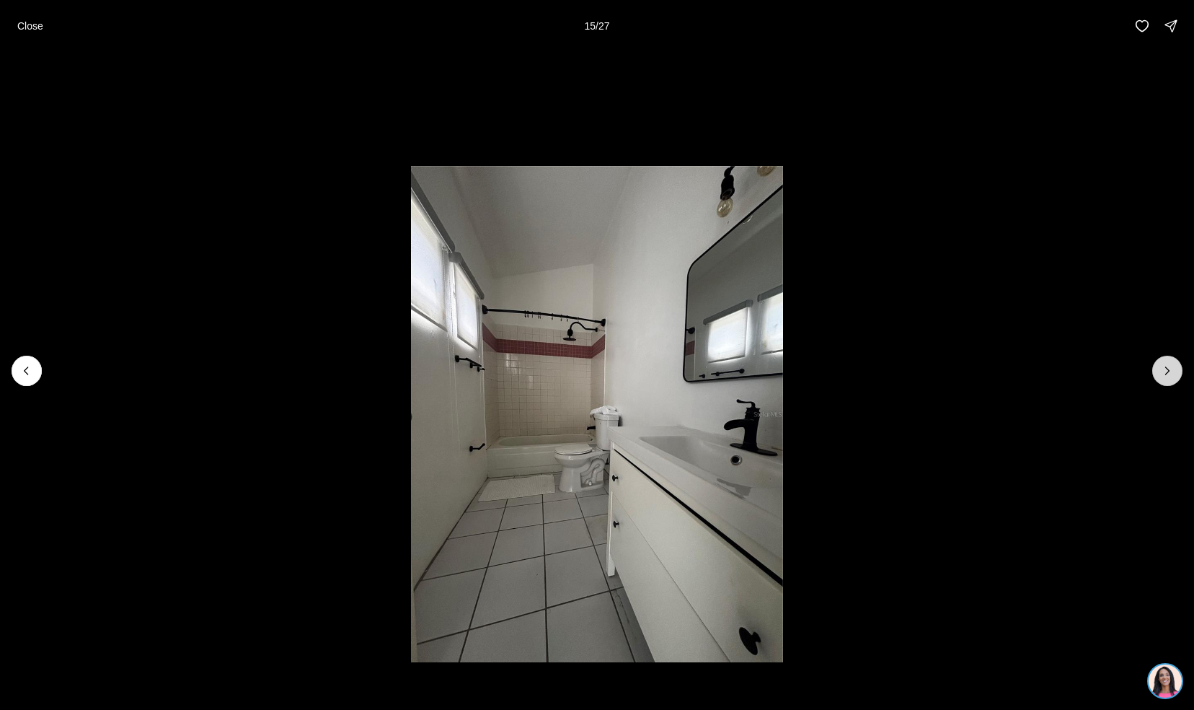
click at [1159, 377] on button "Next slide" at bounding box center [1168, 371] width 30 height 30
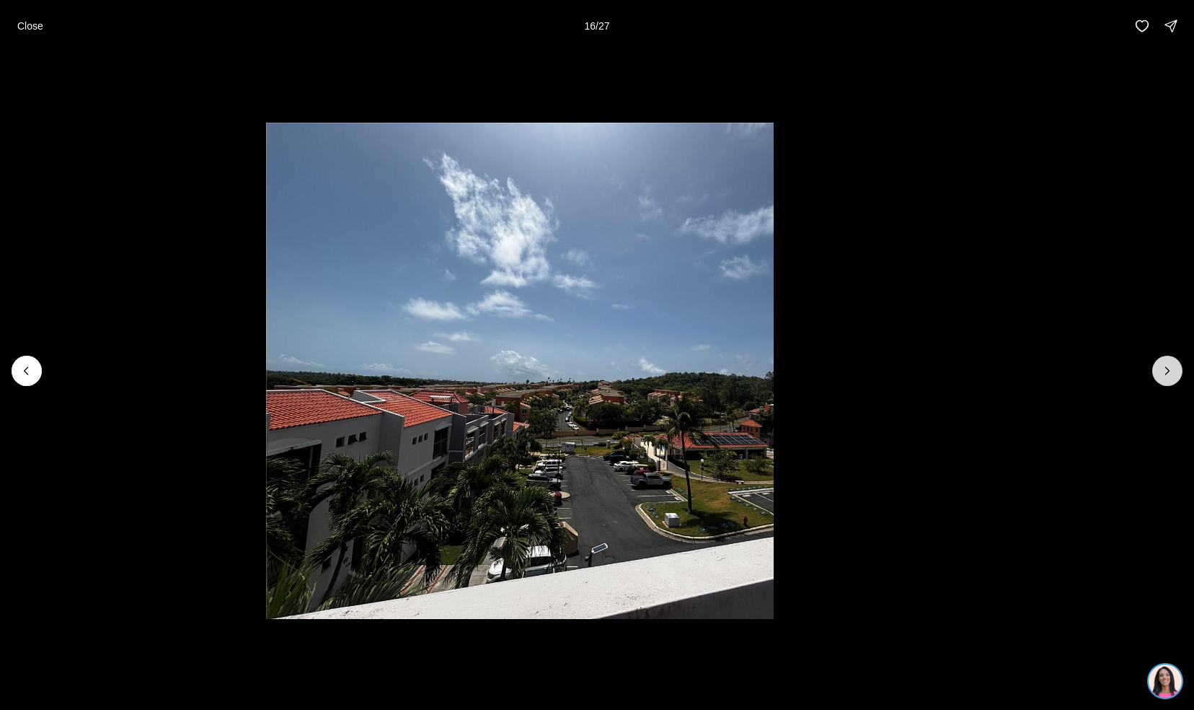
click at [1159, 377] on button "Next slide" at bounding box center [1168, 371] width 30 height 30
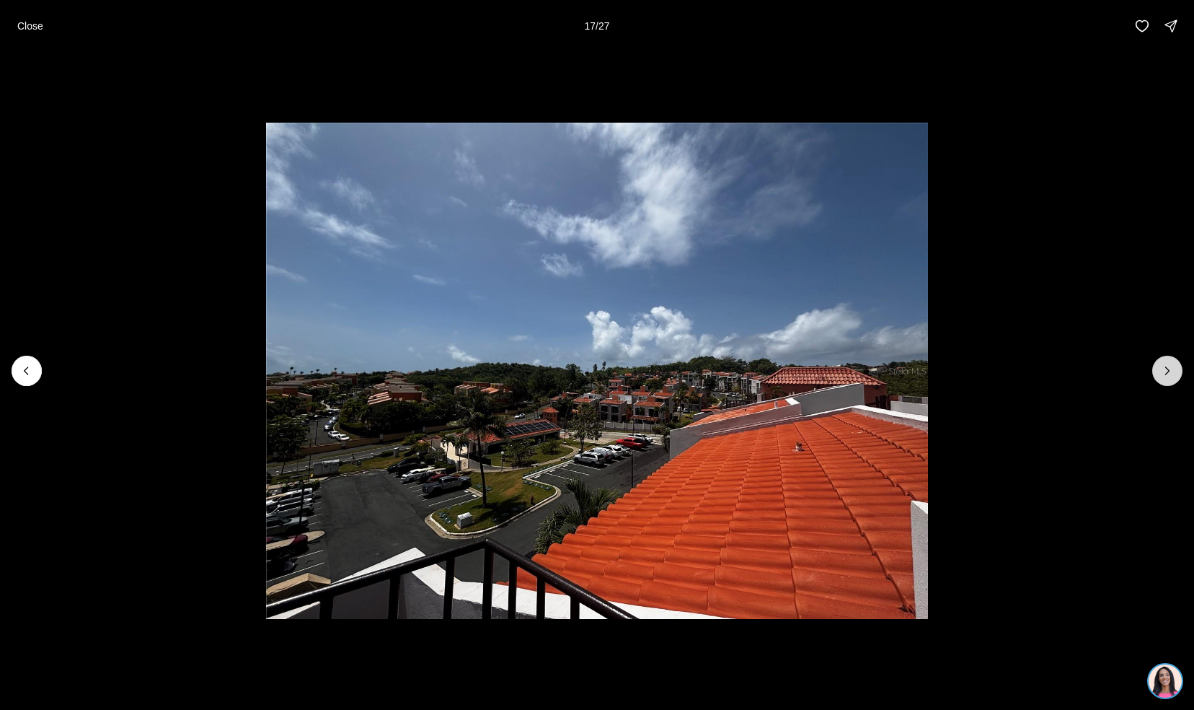
click at [1159, 377] on button "Next slide" at bounding box center [1168, 371] width 30 height 30
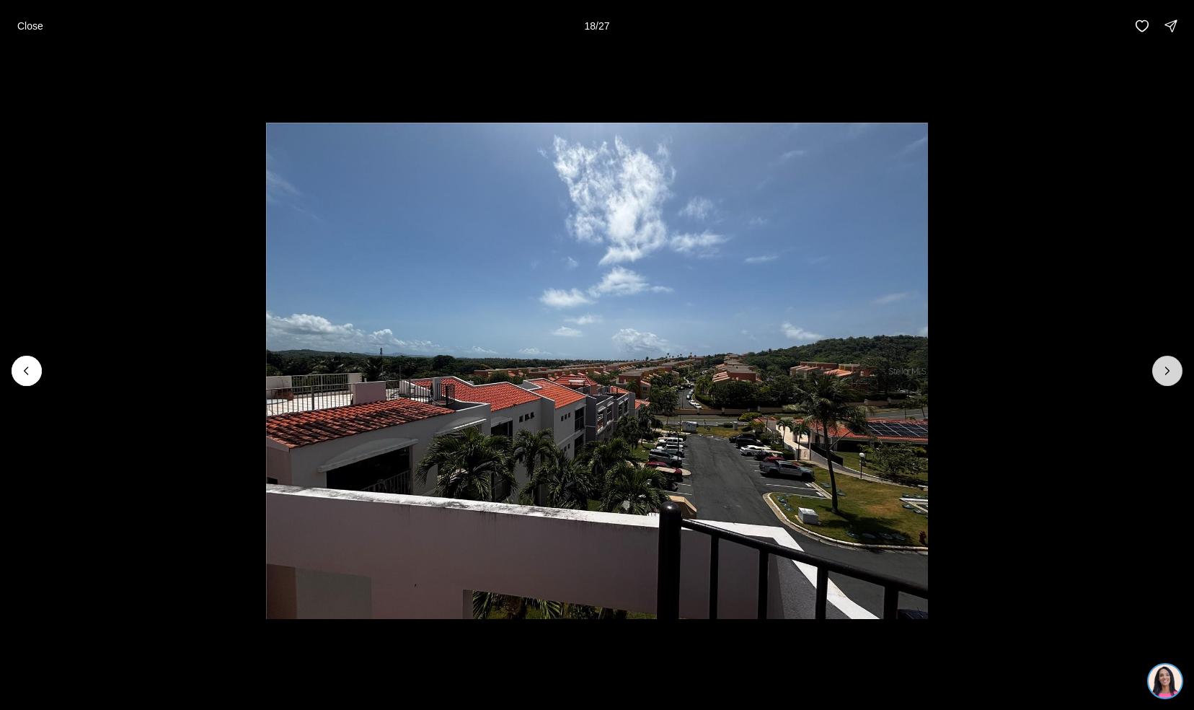
click at [1159, 377] on button "Next slide" at bounding box center [1168, 371] width 30 height 30
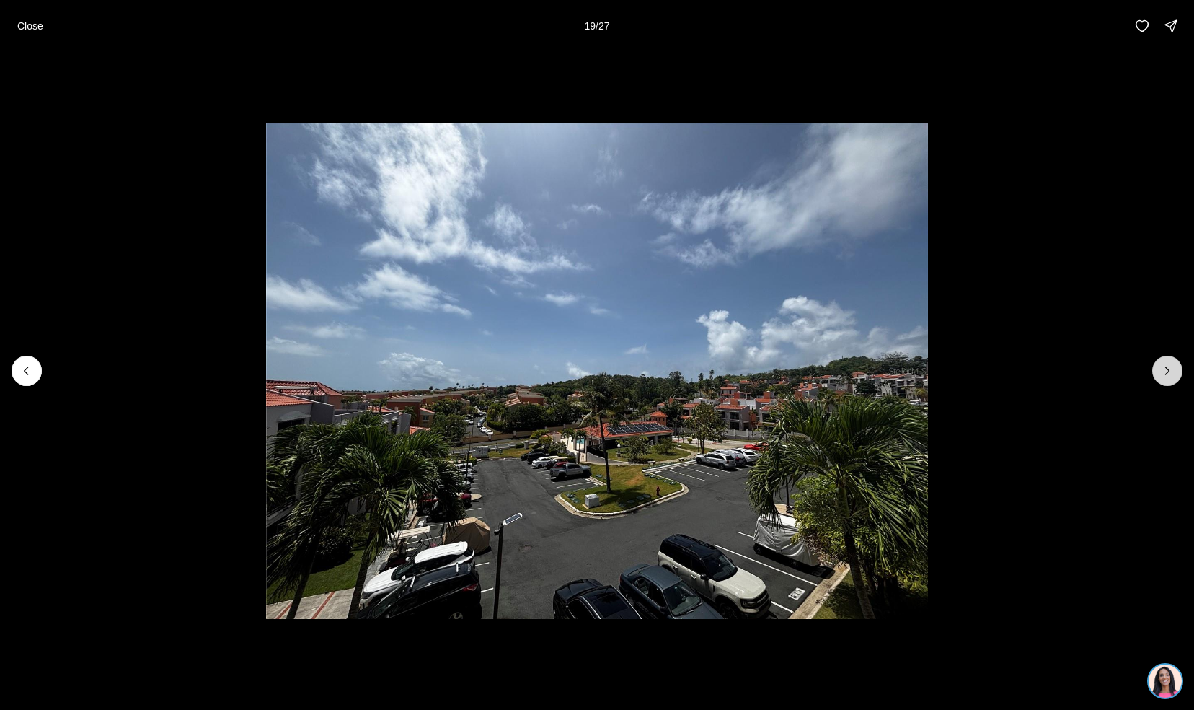
click at [1159, 377] on button "Next slide" at bounding box center [1168, 371] width 30 height 30
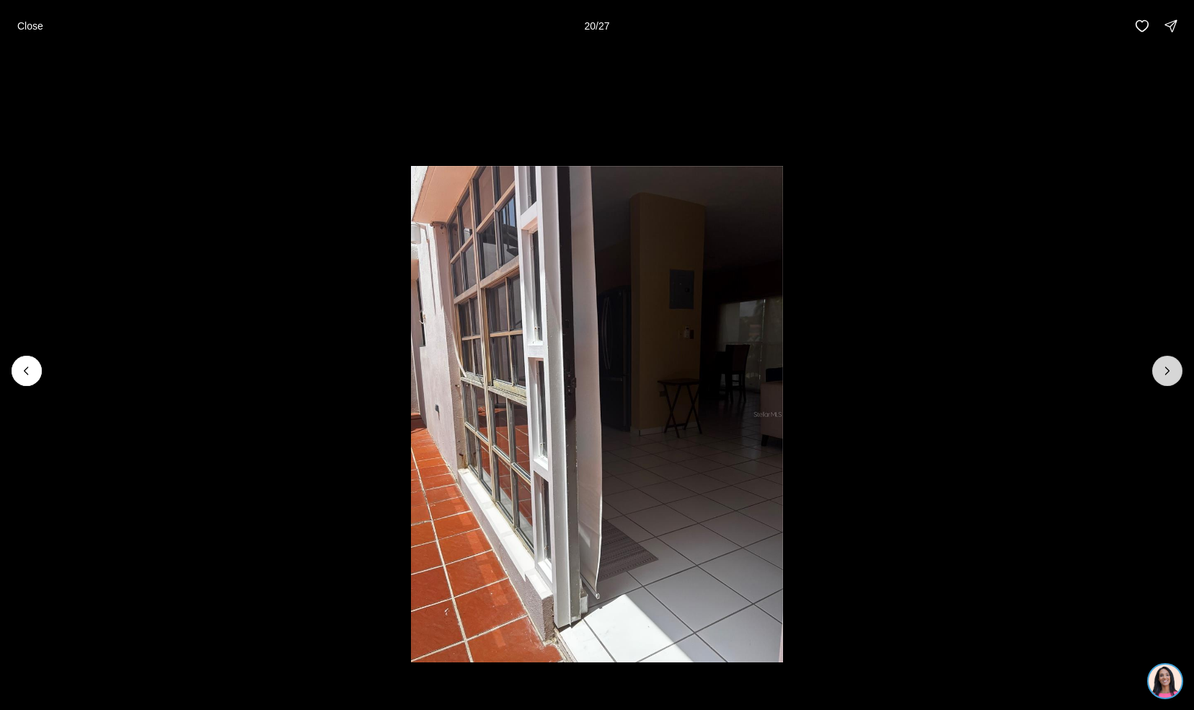
click at [1159, 377] on button "Next slide" at bounding box center [1168, 371] width 30 height 30
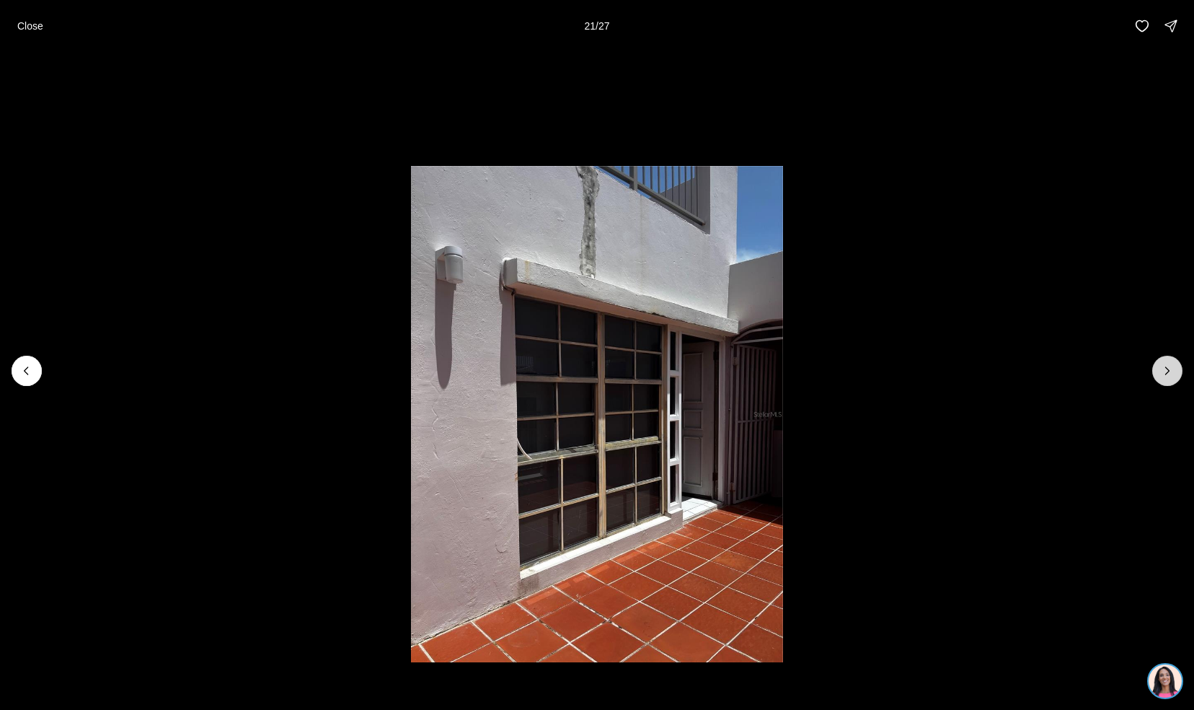
click at [1159, 377] on button "Next slide" at bounding box center [1168, 371] width 30 height 30
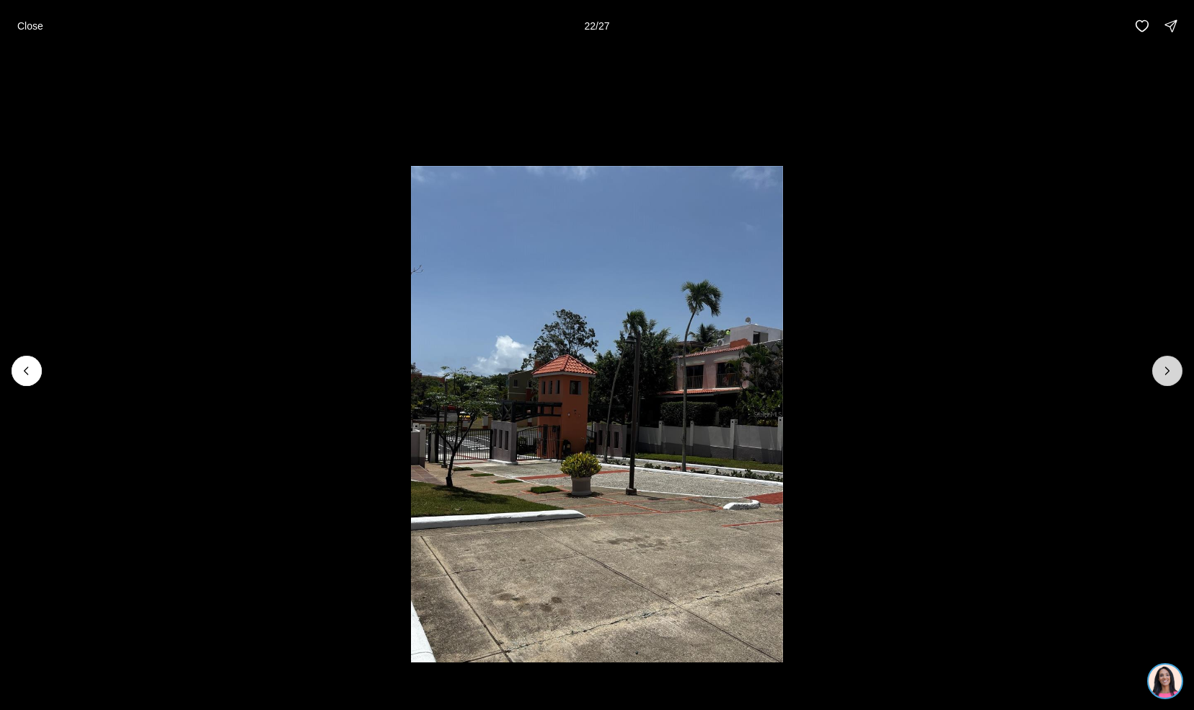
click at [1159, 377] on button "Next slide" at bounding box center [1168, 371] width 30 height 30
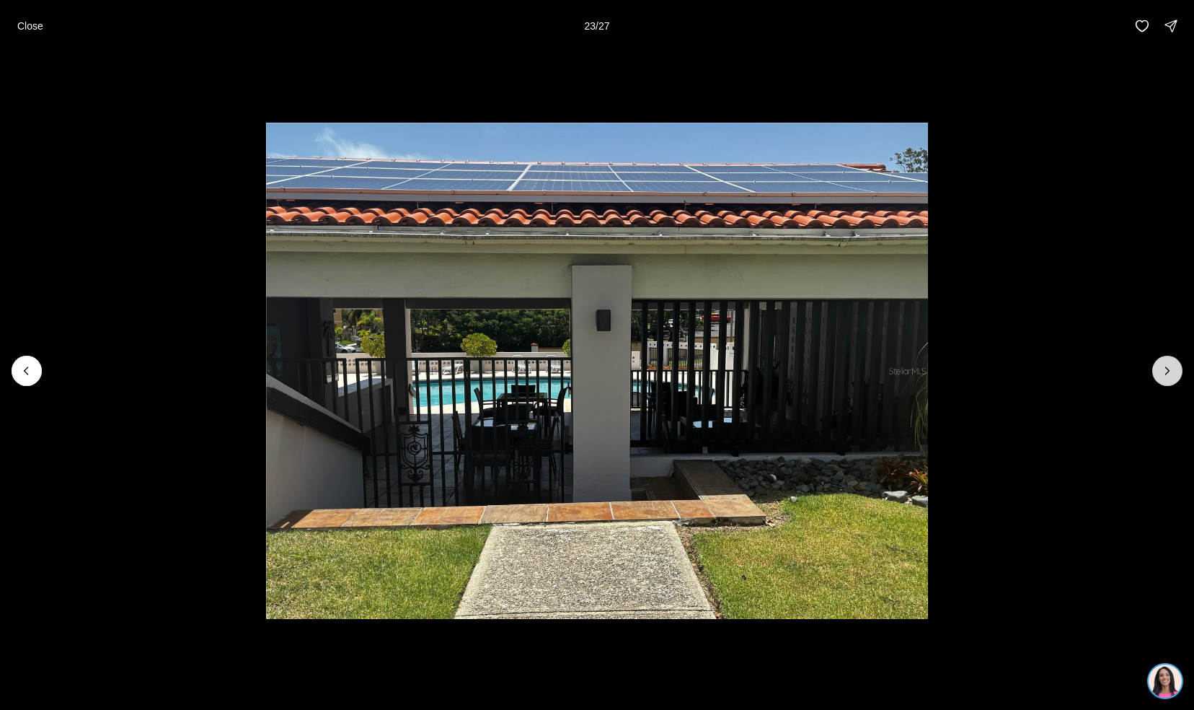
click at [1159, 377] on button "Next slide" at bounding box center [1168, 371] width 30 height 30
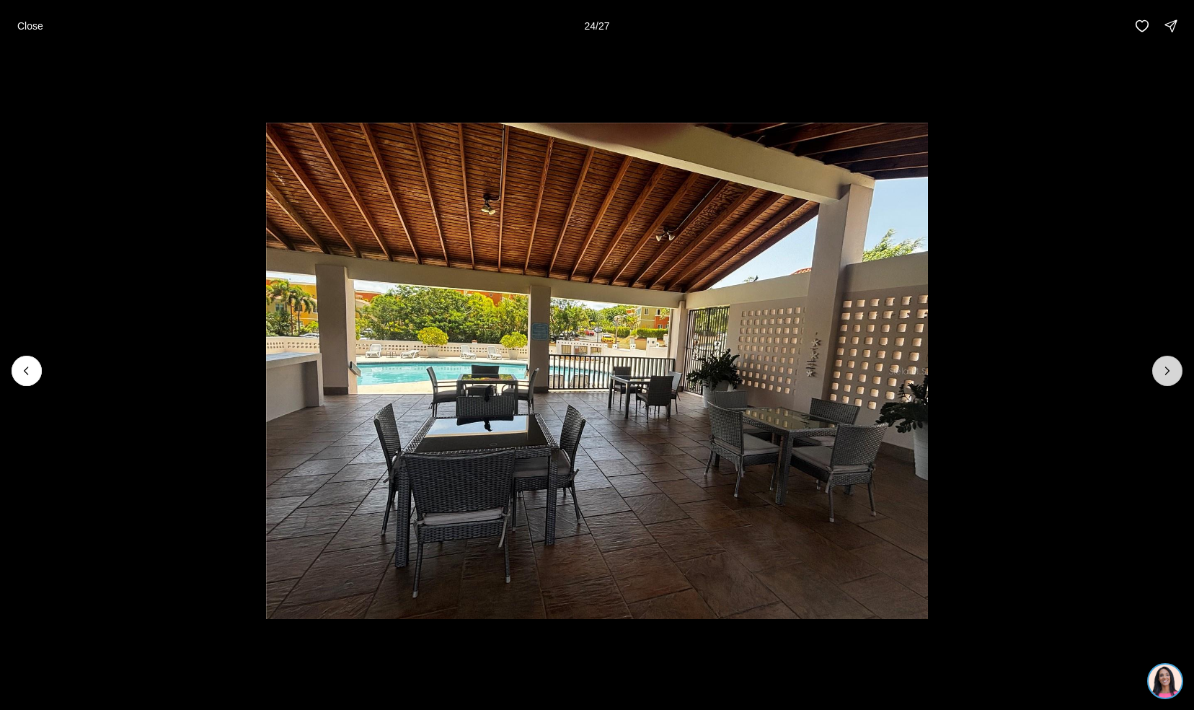
click at [1159, 377] on button "Next slide" at bounding box center [1168, 371] width 30 height 30
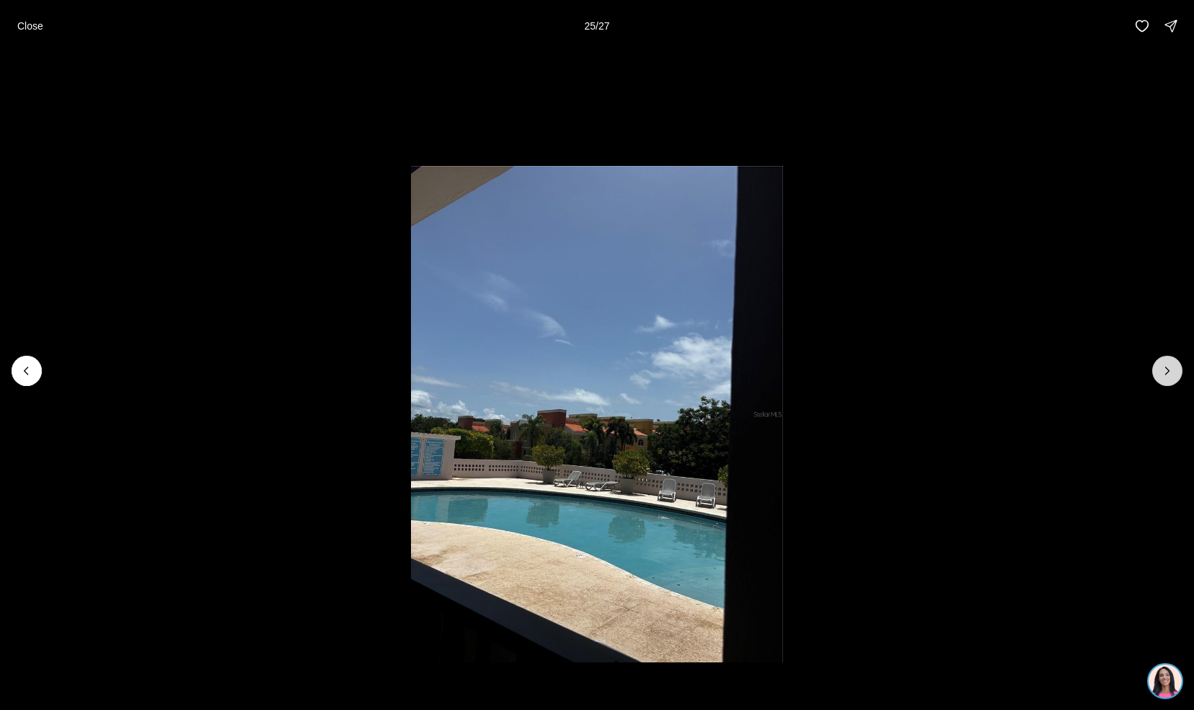
click at [1159, 377] on button "Next slide" at bounding box center [1168, 371] width 30 height 30
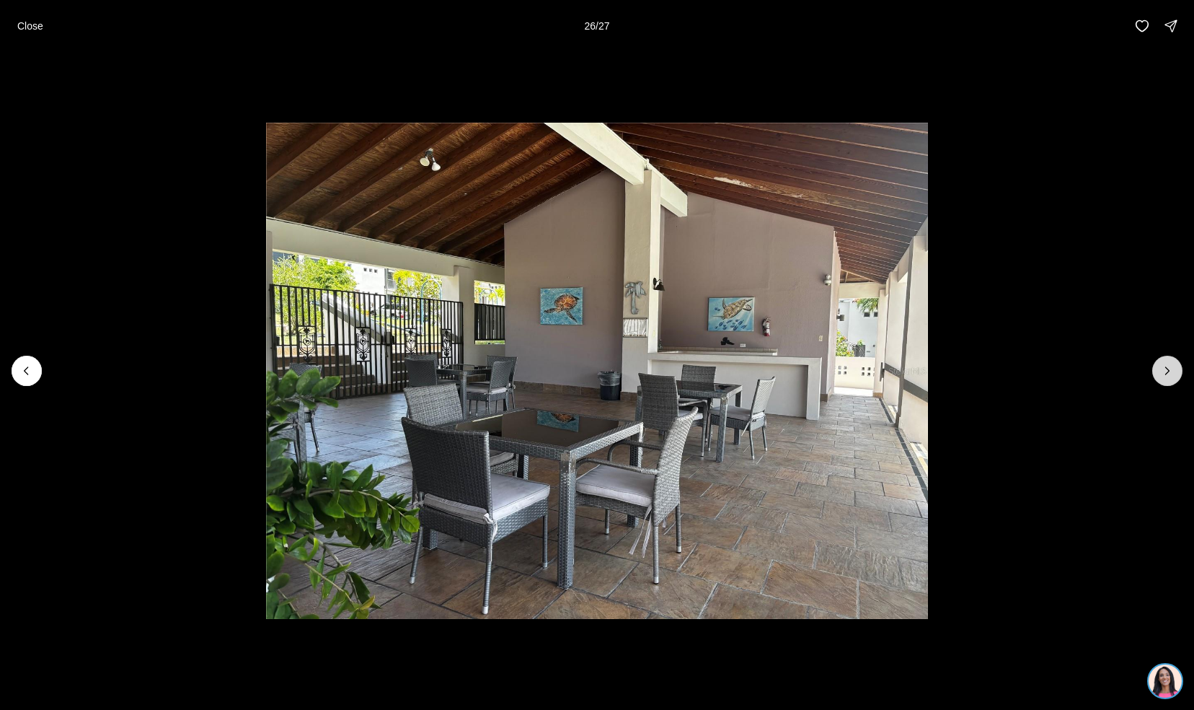
click at [1159, 377] on button "Next slide" at bounding box center [1168, 371] width 30 height 30
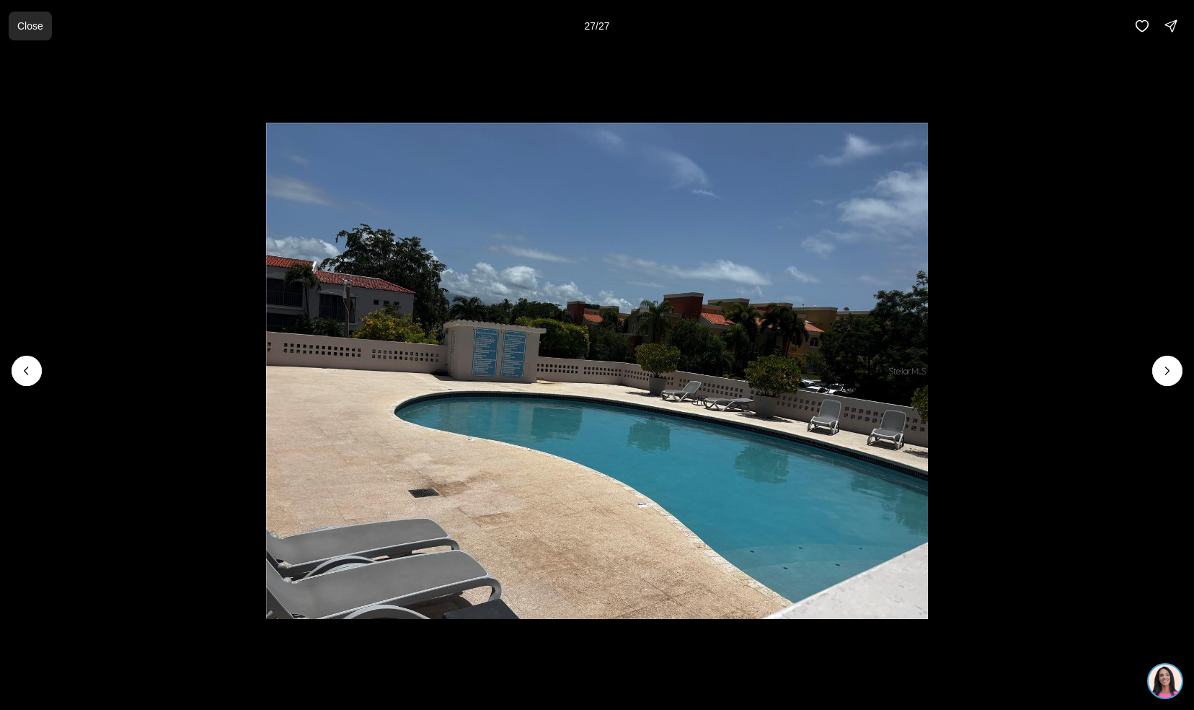
click at [40, 20] on p "Close" at bounding box center [30, 26] width 26 height 12
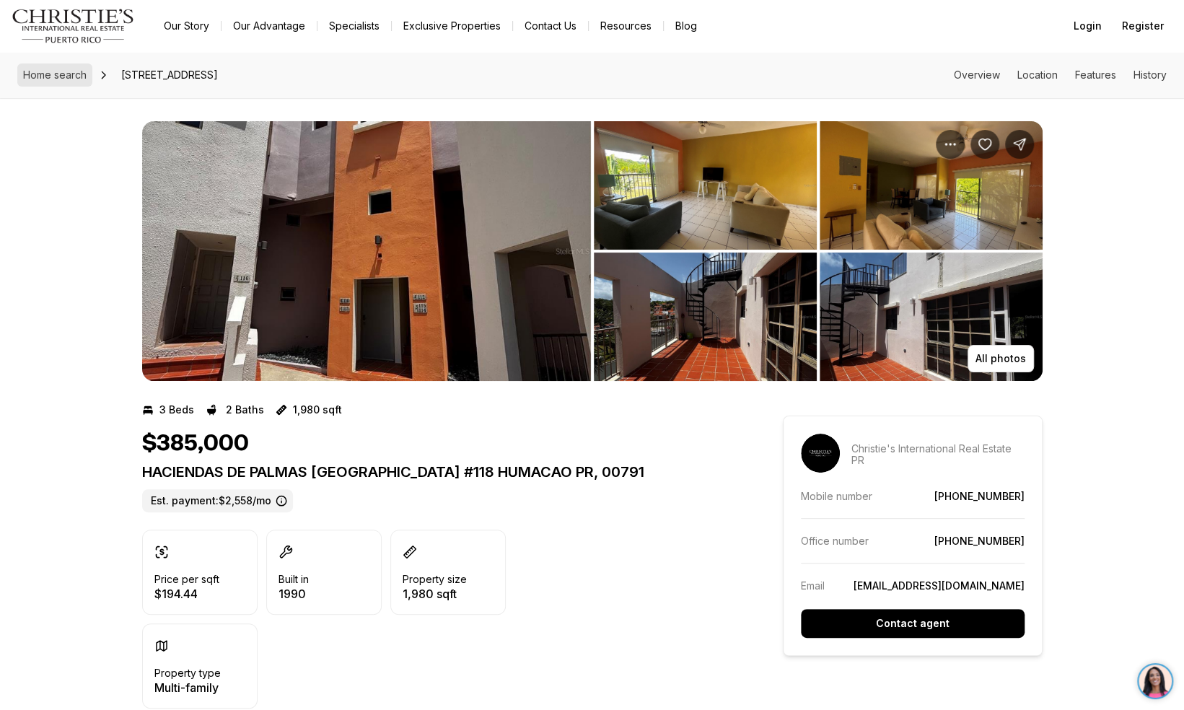
click at [61, 72] on span "Home search" at bounding box center [54, 75] width 63 height 12
